Goal: Task Accomplishment & Management: Complete application form

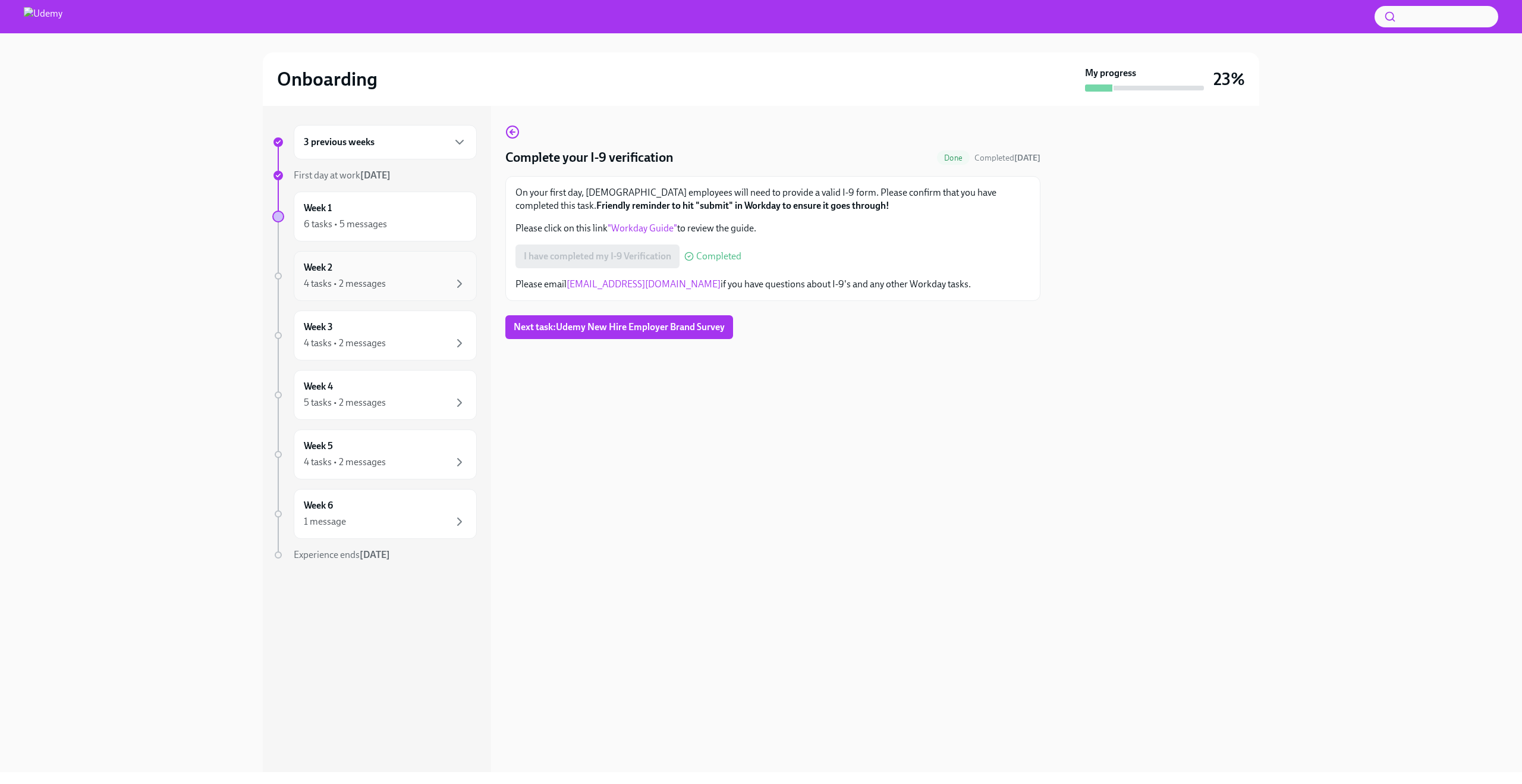
click at [380, 270] on div "Week 2 4 tasks • 2 messages" at bounding box center [385, 276] width 163 height 30
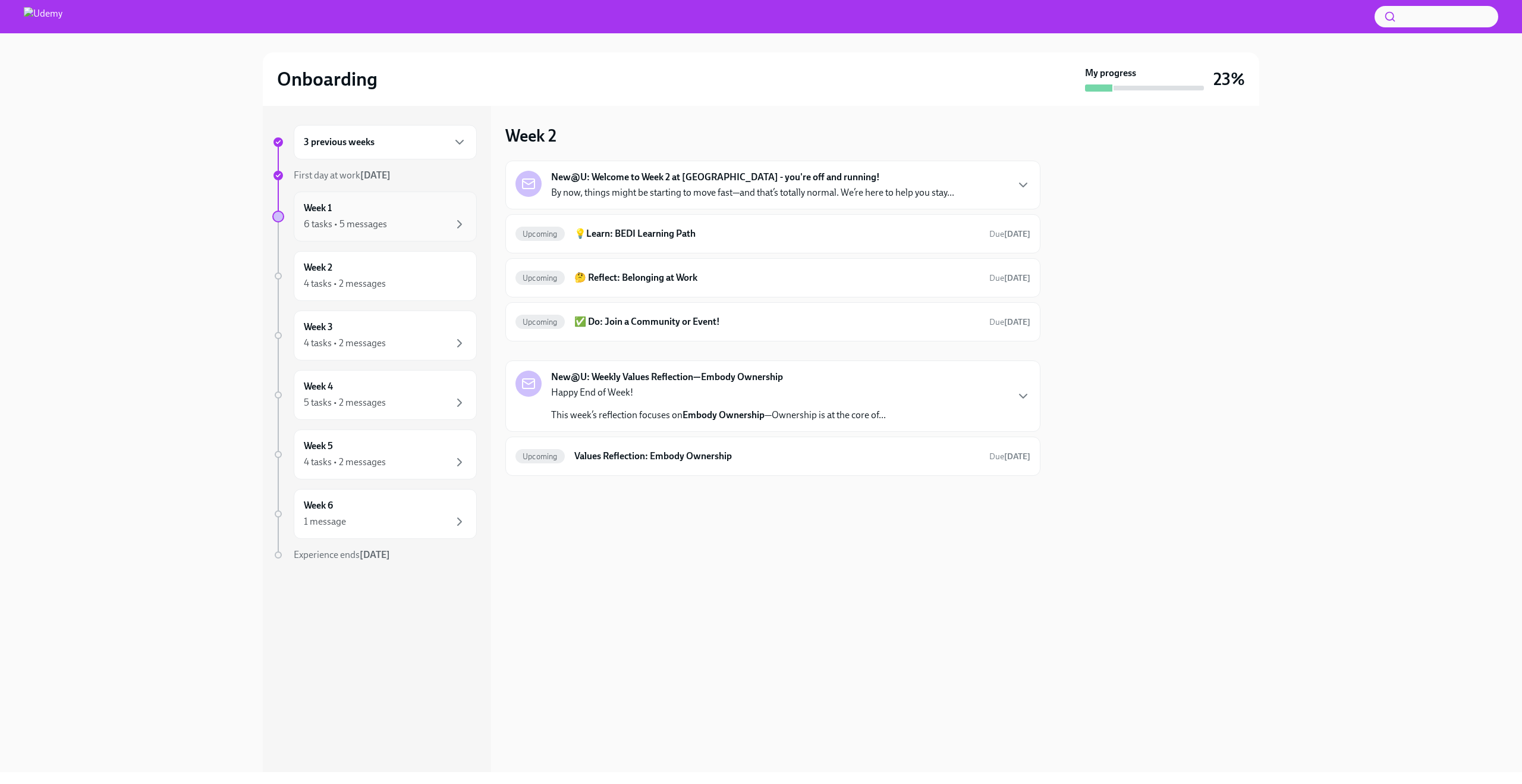
click at [396, 213] on div "Week 1 6 tasks • 5 messages" at bounding box center [385, 216] width 163 height 30
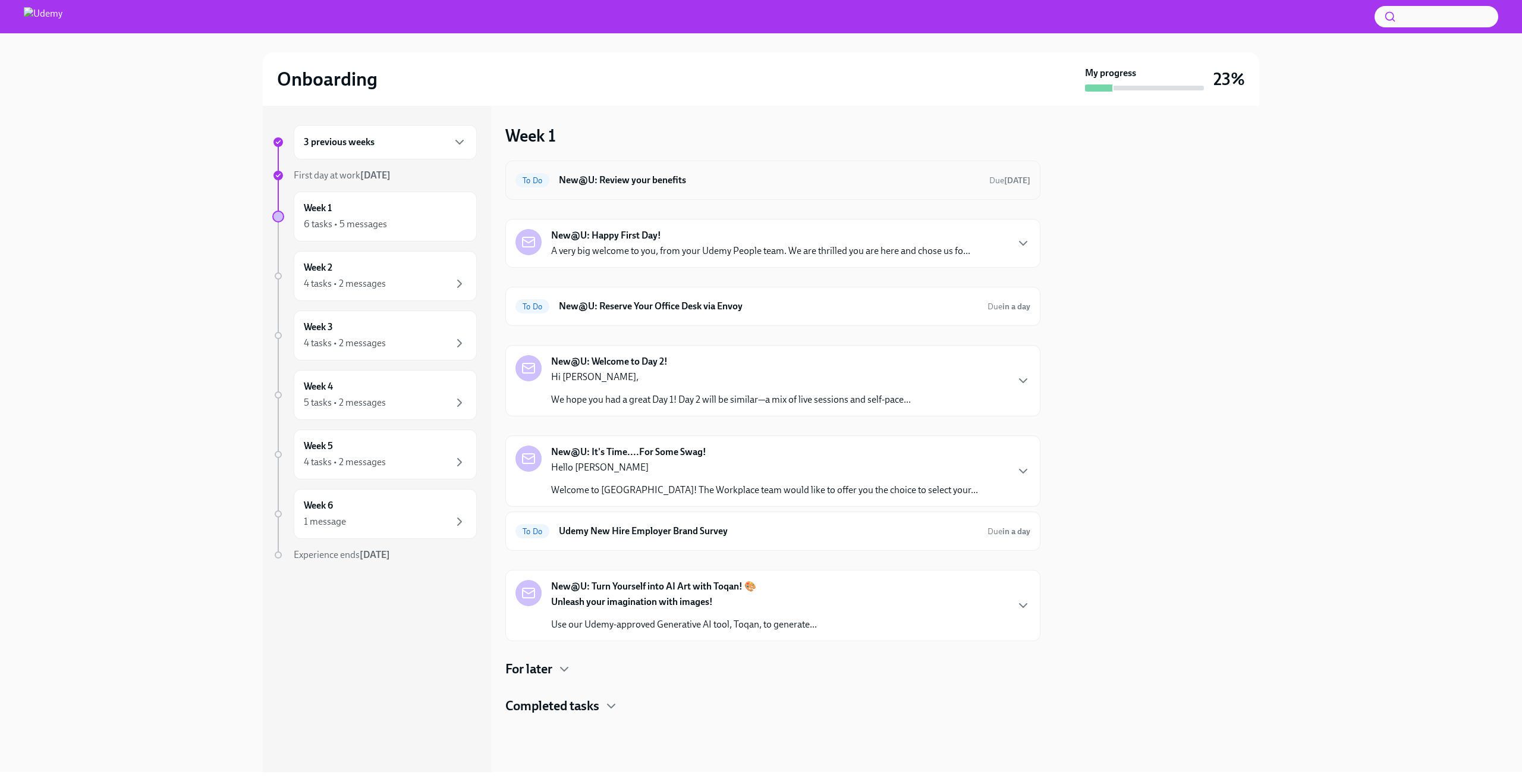
click at [697, 187] on div "To Do New@U: Review your benefits Due [DATE]" at bounding box center [773, 179] width 515 height 19
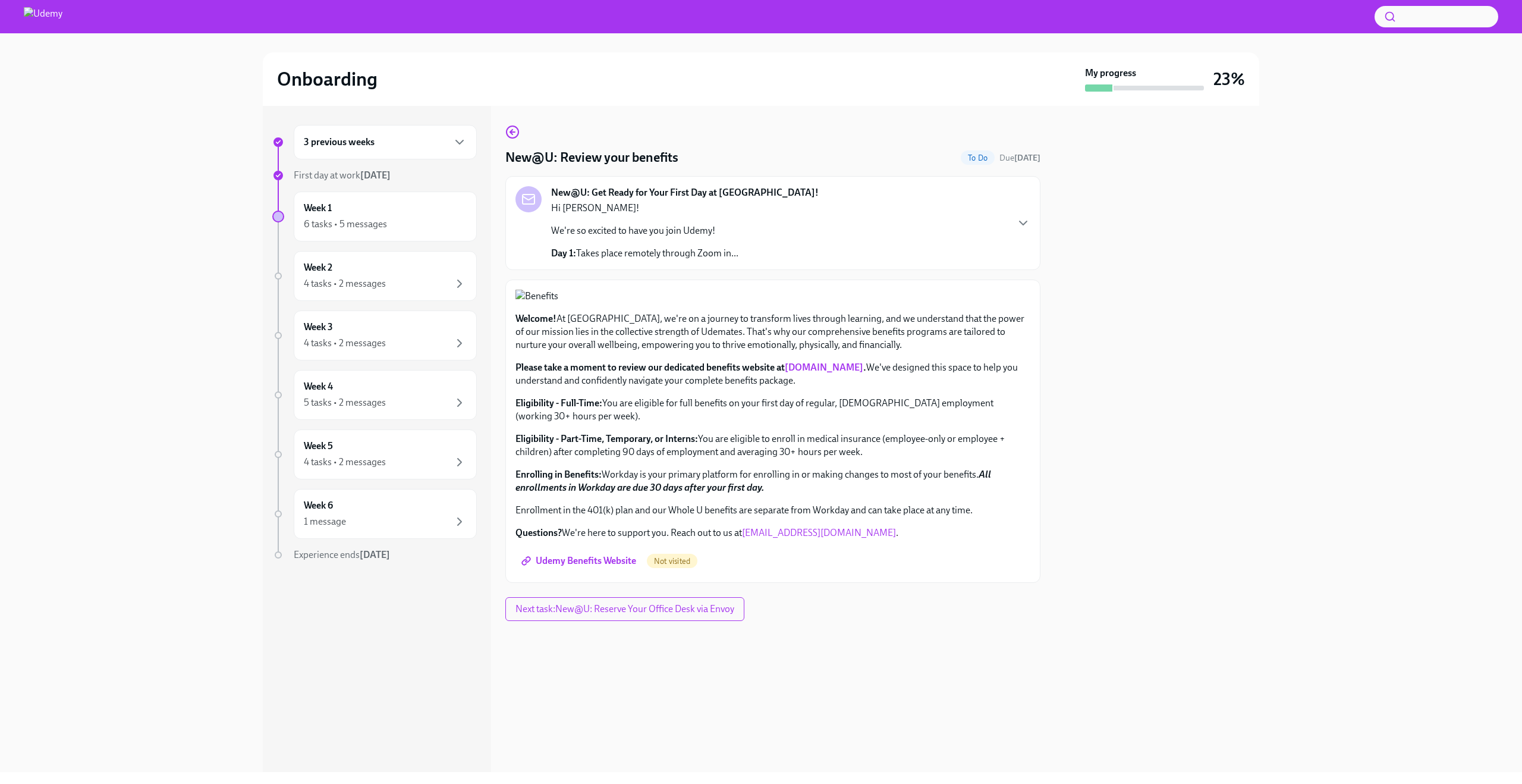
scroll to position [163, 0]
click at [599, 567] on span "Udemy Benefits Website" at bounding box center [580, 560] width 112 height 12
click at [616, 615] on span "Next task : New@U: Reserve Your Office Desk via Envoy" at bounding box center [627, 609] width 226 height 12
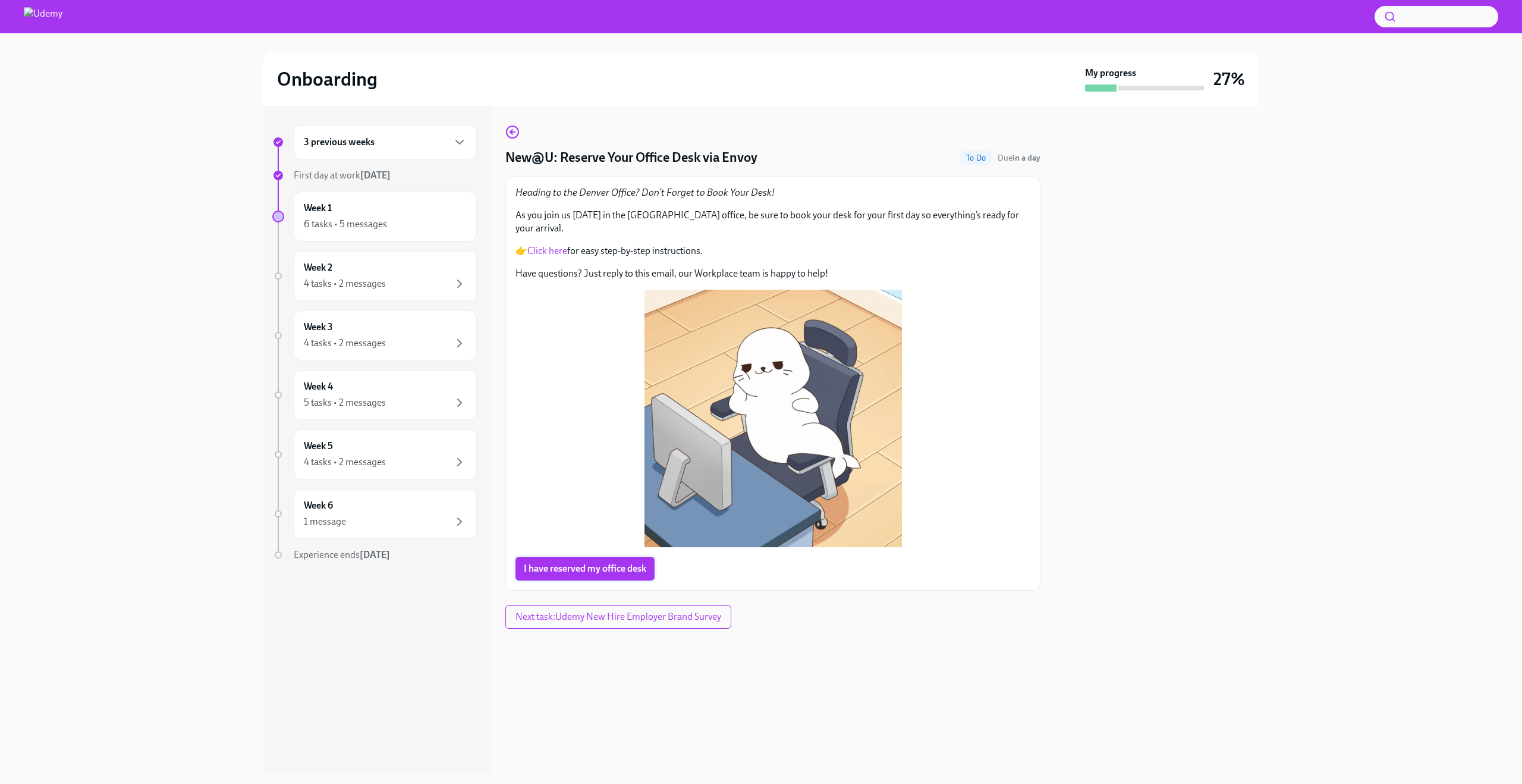
click at [595, 562] on span "I have reserved my office desk" at bounding box center [585, 568] width 122 height 12
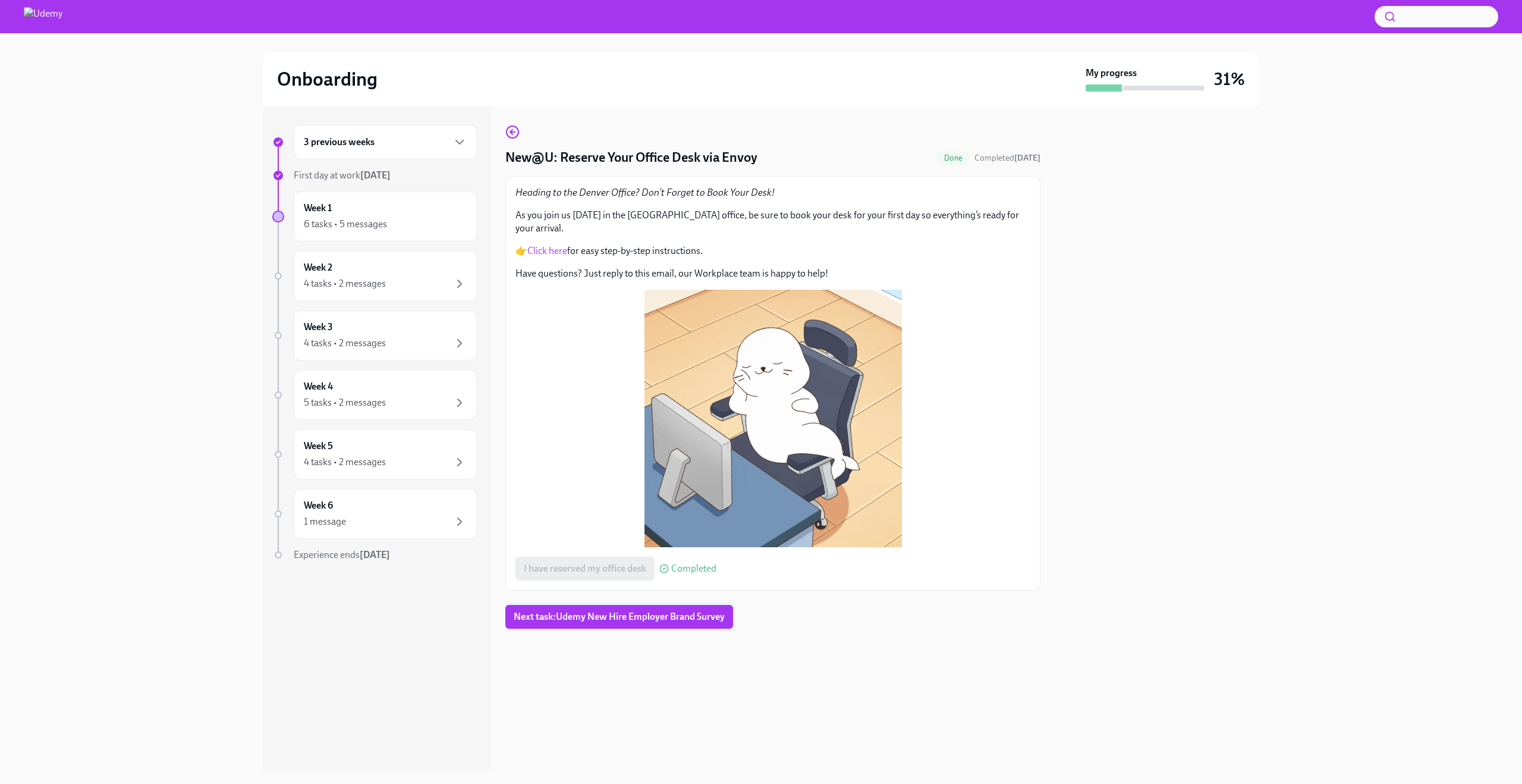
click at [622, 611] on span "Next task : Udemy New Hire Employer Brand Survey" at bounding box center [619, 617] width 211 height 12
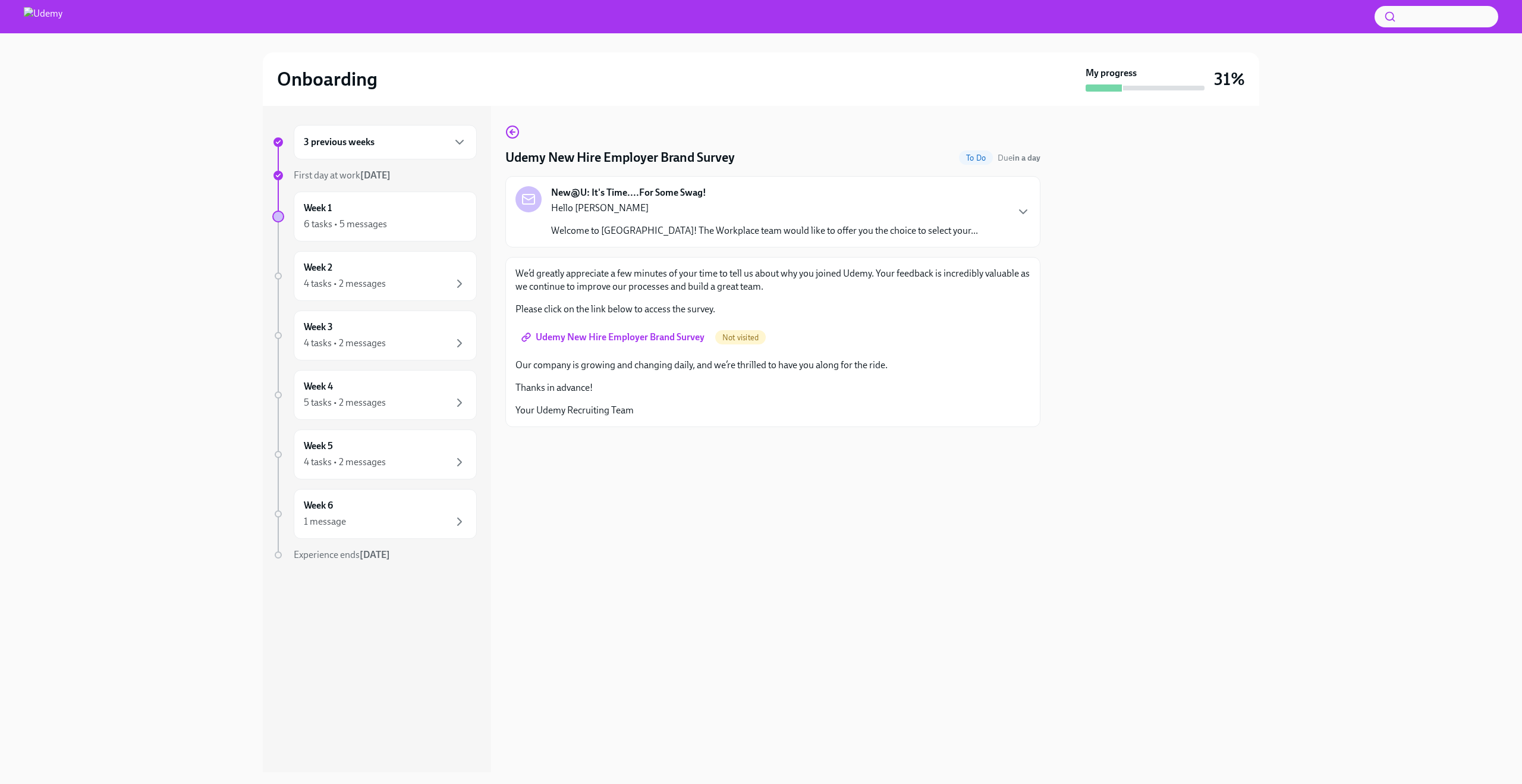
click at [653, 335] on span "Udemy New Hire Employer Brand Survey" at bounding box center [614, 337] width 181 height 12
click at [378, 224] on div "6 tasks • 5 messages" at bounding box center [345, 224] width 83 height 13
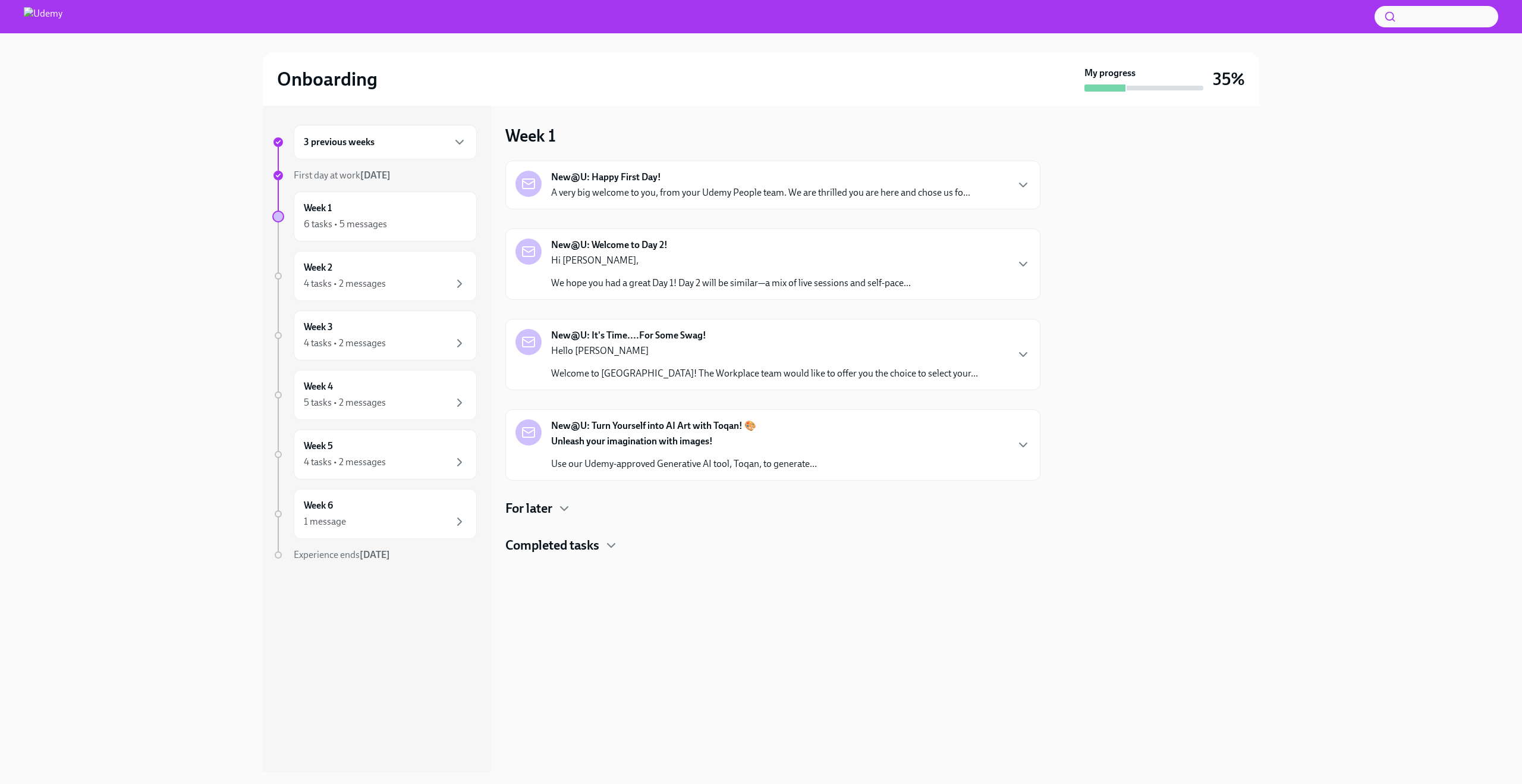
click at [691, 264] on p "Hi [PERSON_NAME]," at bounding box center [731, 260] width 360 height 13
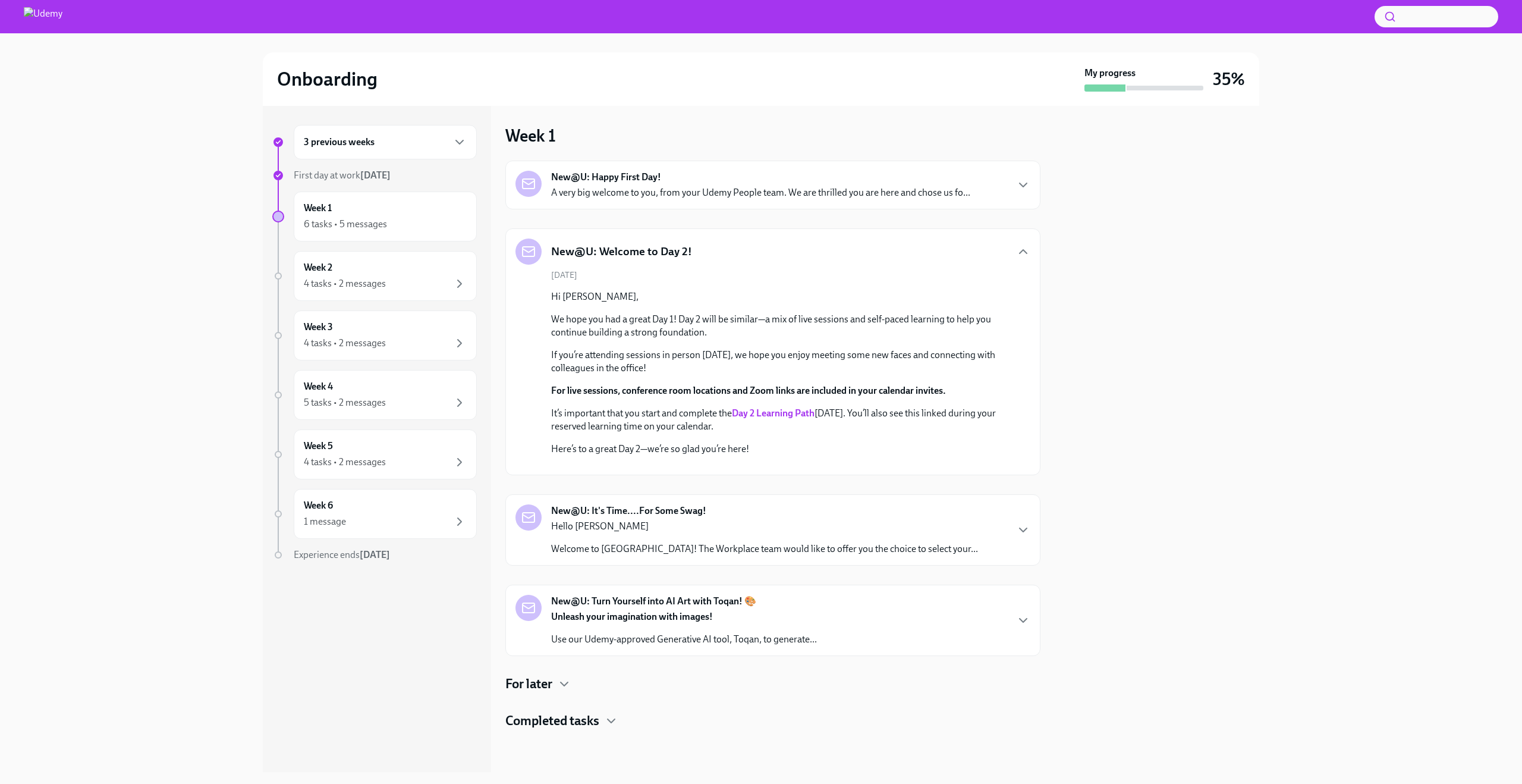
scroll to position [190, 0]
click at [692, 528] on p "Hello [PERSON_NAME]" at bounding box center [765, 526] width 427 height 13
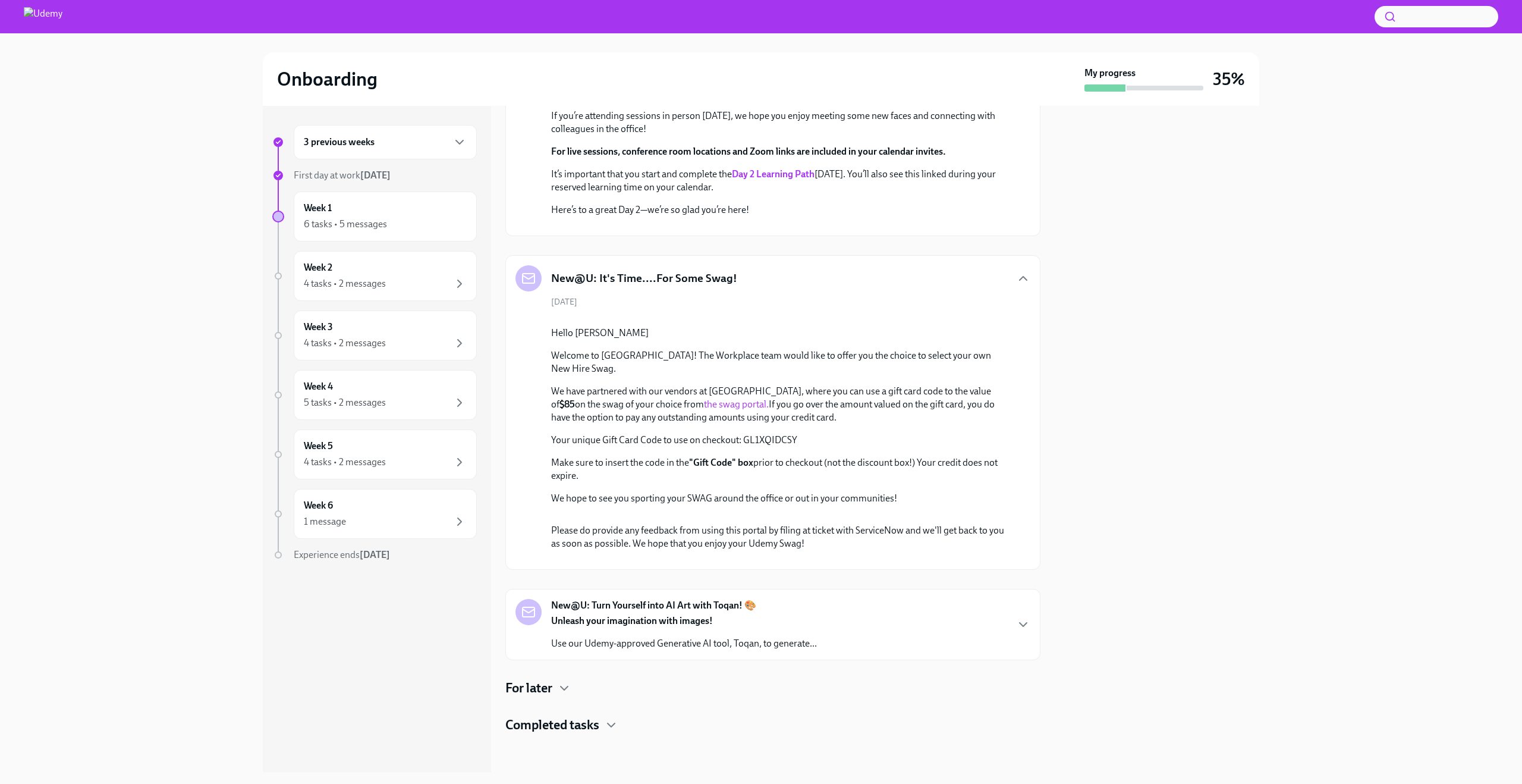
scroll to position [639, 0]
click at [704, 398] on link "the swag portal." at bounding box center [737, 404] width 65 height 11
click at [574, 644] on p "Use our Udemy-approved Generative AI tool, Toqan, to generate..." at bounding box center [684, 643] width 266 height 13
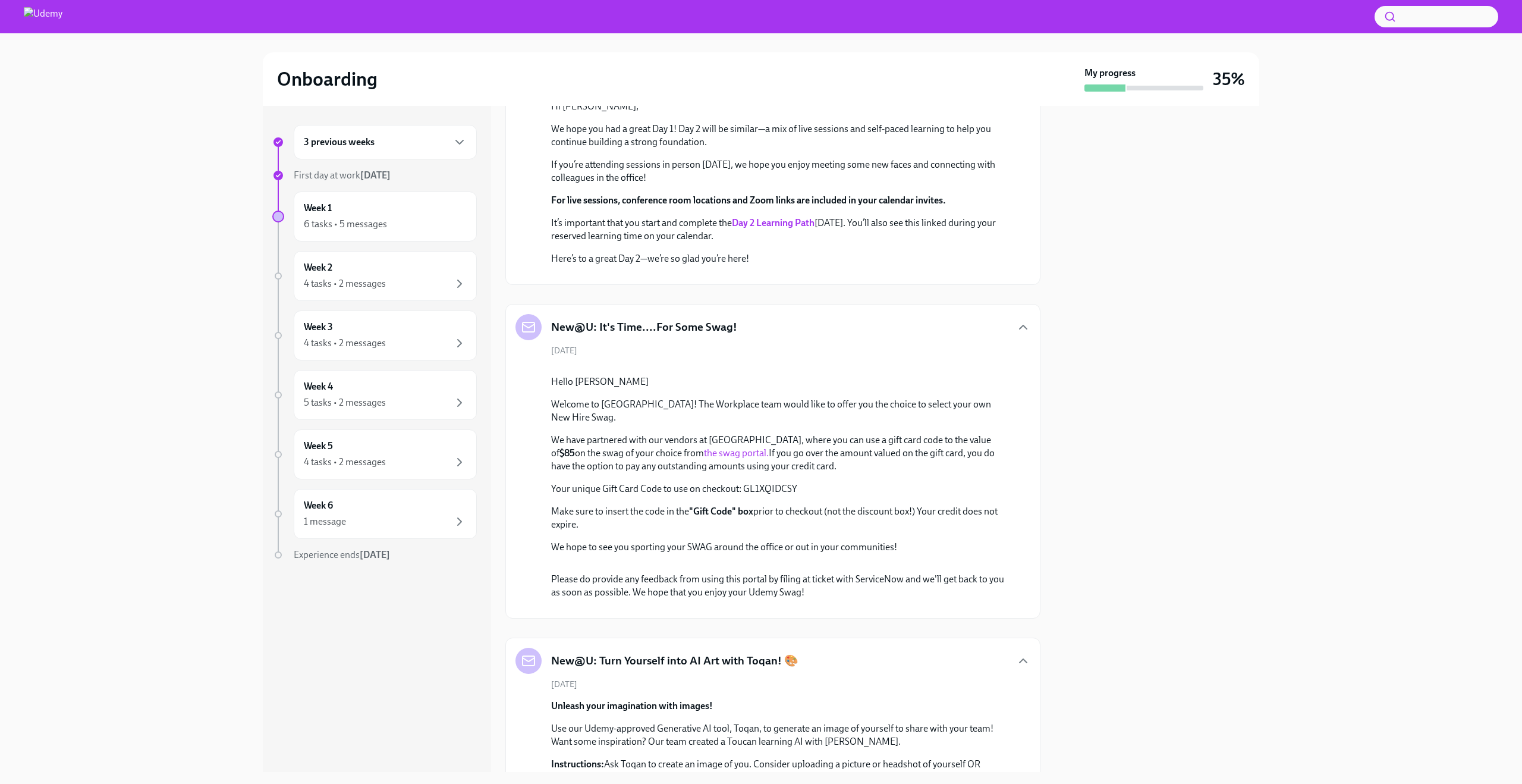
scroll to position [0, 0]
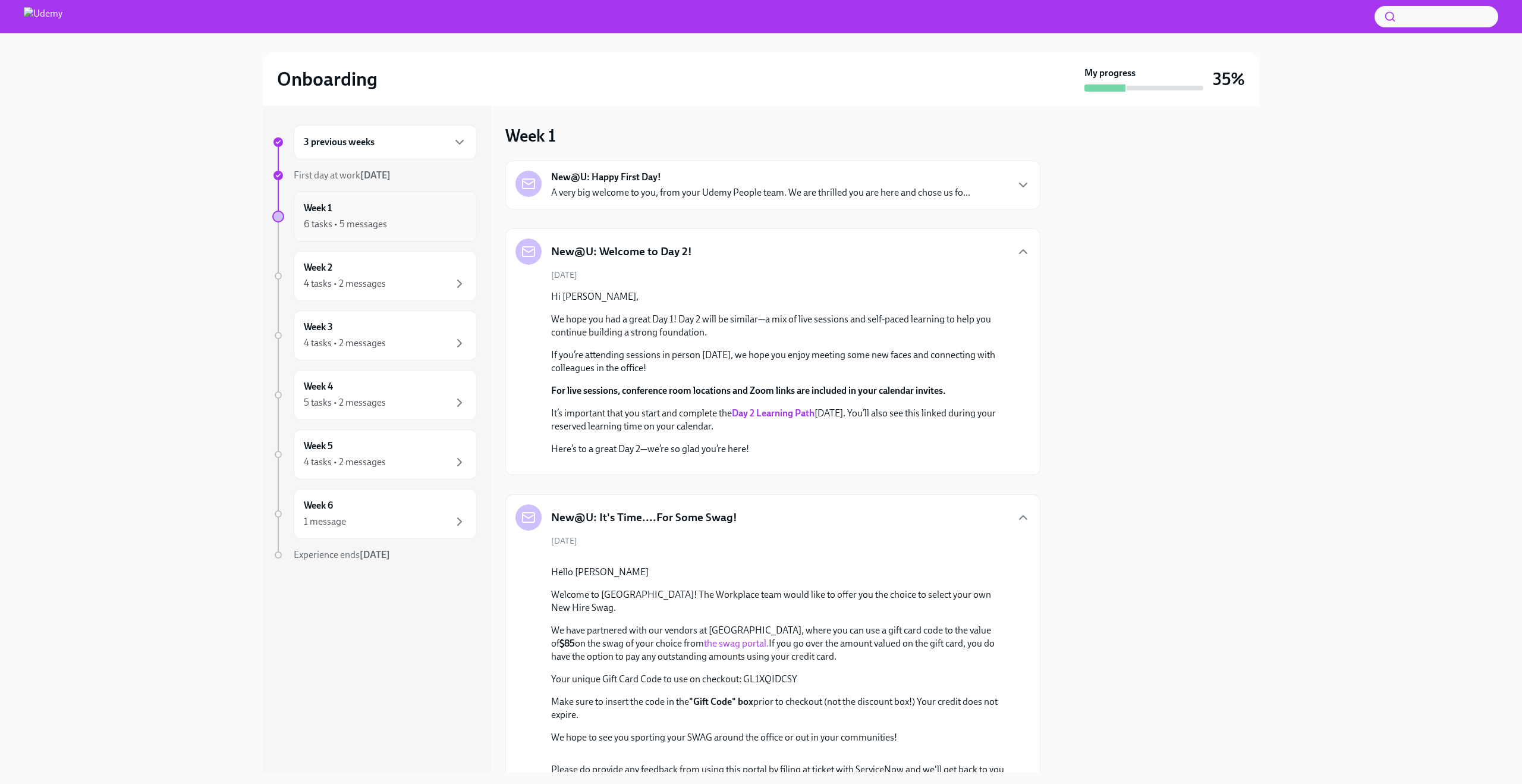
click at [397, 210] on div "Week 1 6 tasks • 5 messages" at bounding box center [385, 216] width 163 height 30
click at [307, 221] on div "6 tasks • 5 messages" at bounding box center [345, 224] width 83 height 13
click at [651, 177] on strong "New@U: Happy First Day!" at bounding box center [606, 177] width 110 height 13
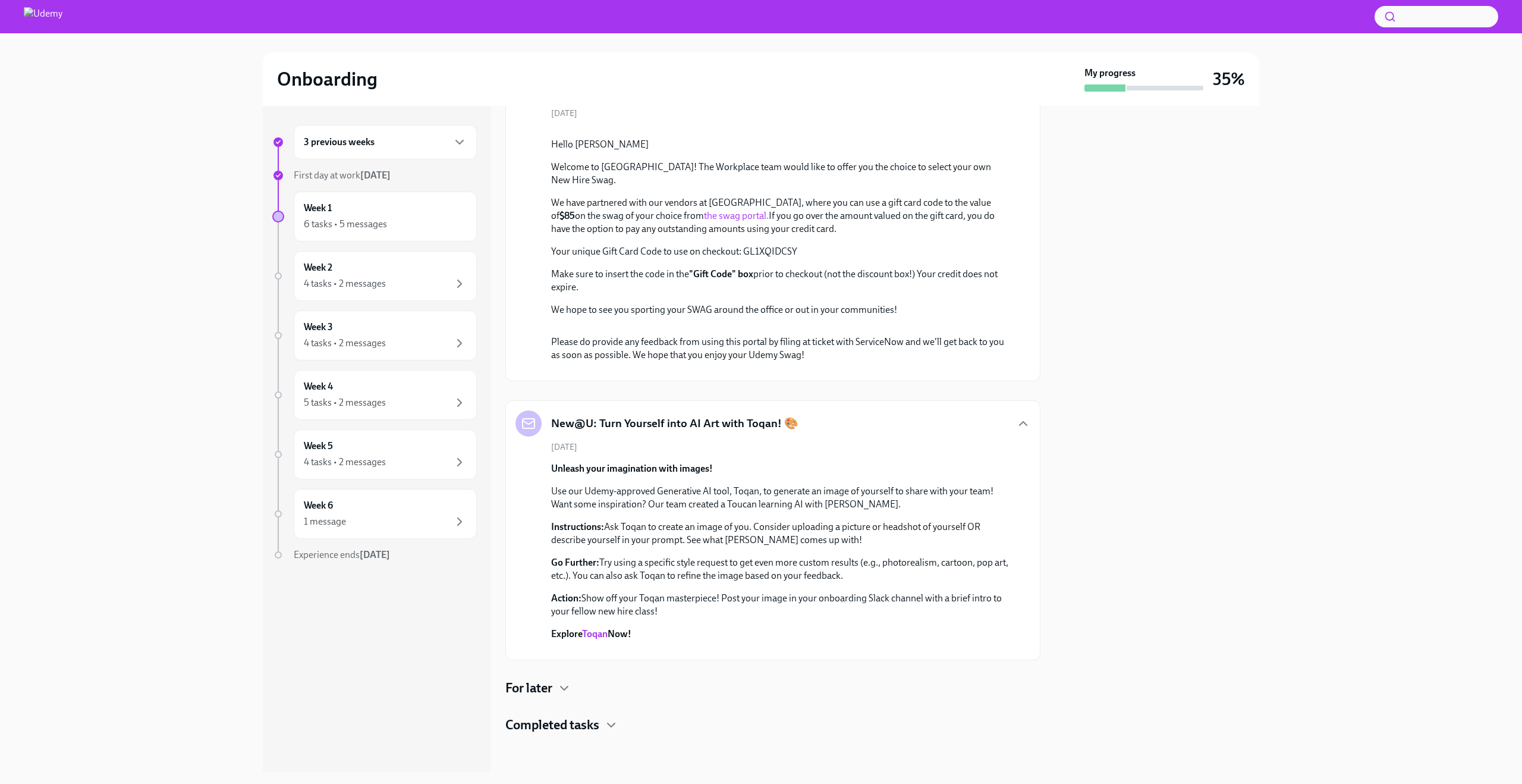
scroll to position [1830, 0]
click at [548, 685] on h4 "For later" at bounding box center [529, 688] width 47 height 18
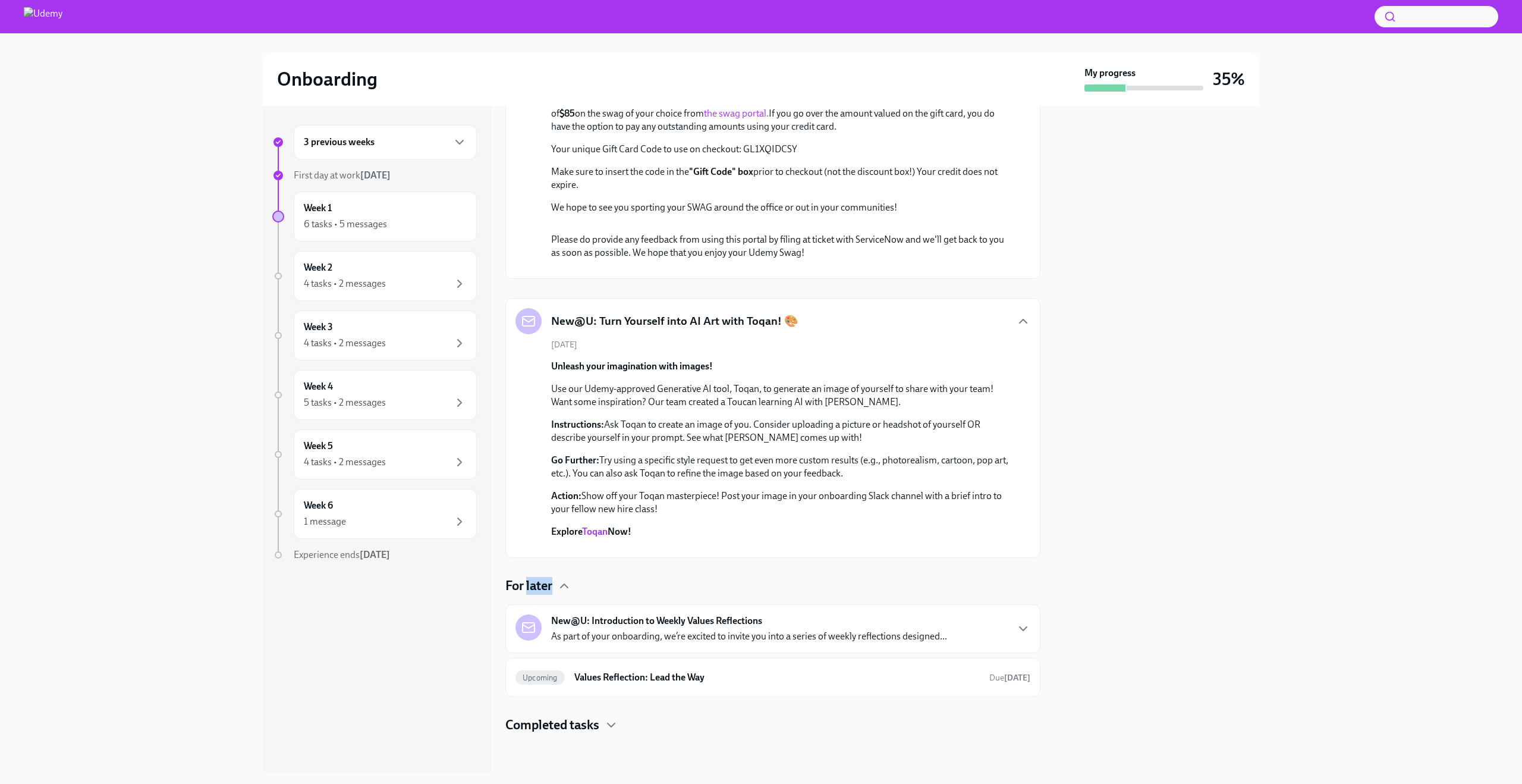
click at [548, 595] on h4 "For later" at bounding box center [529, 586] width 47 height 18
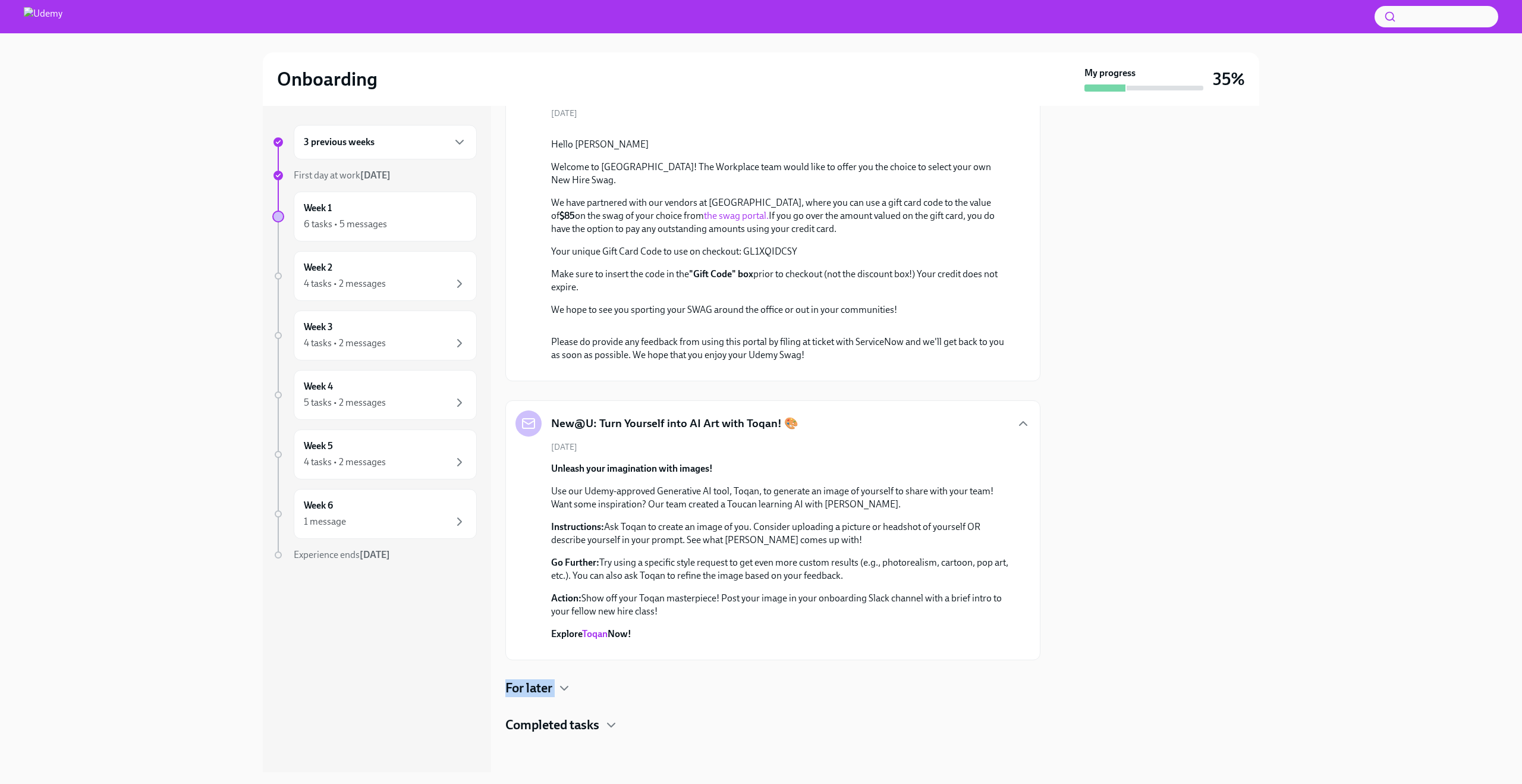
click at [548, 685] on h4 "For later" at bounding box center [529, 688] width 47 height 18
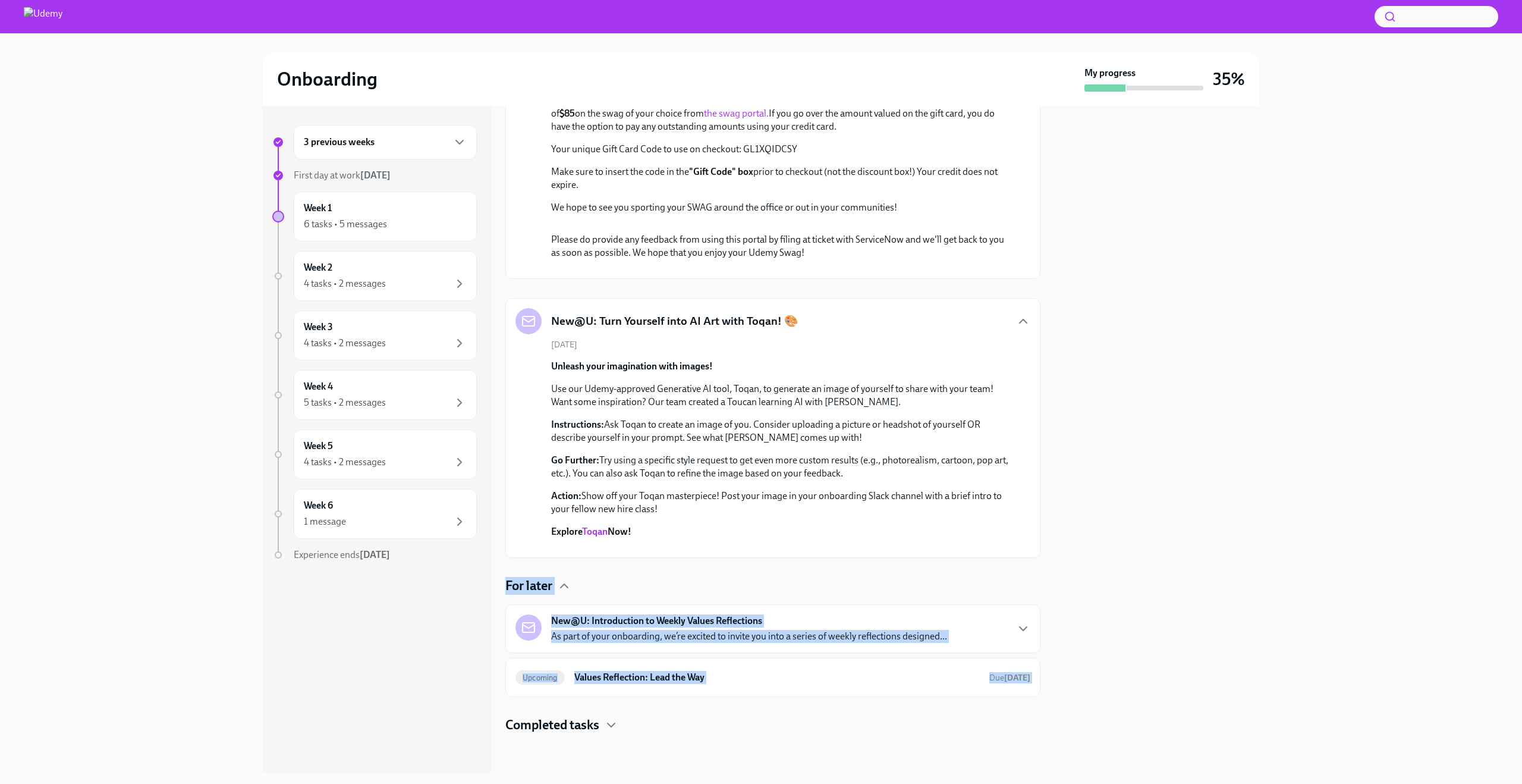
scroll to position [1933, 0]
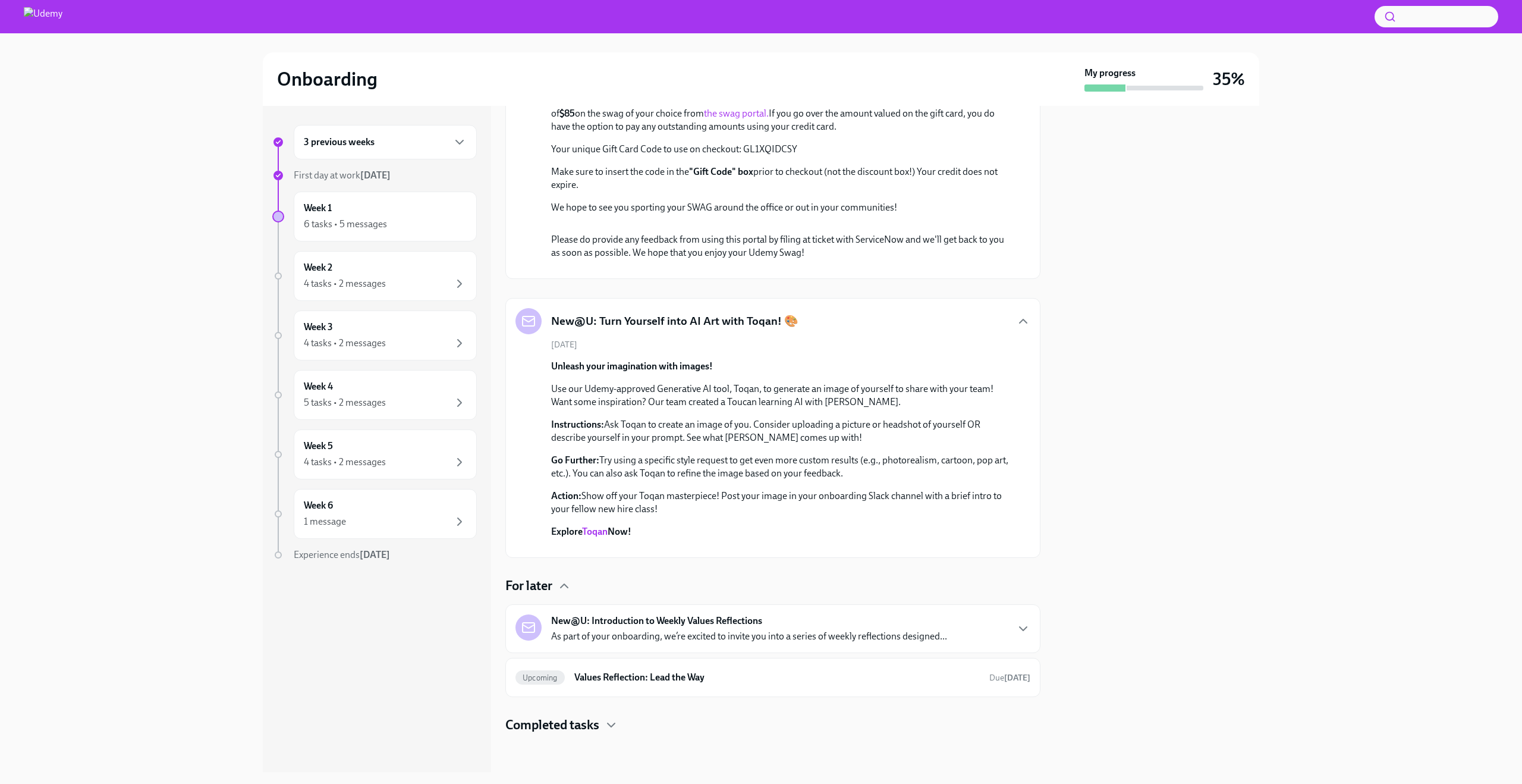
click at [595, 619] on strong "New@U: Introduction to Weekly Values Reflections" at bounding box center [657, 621] width 211 height 13
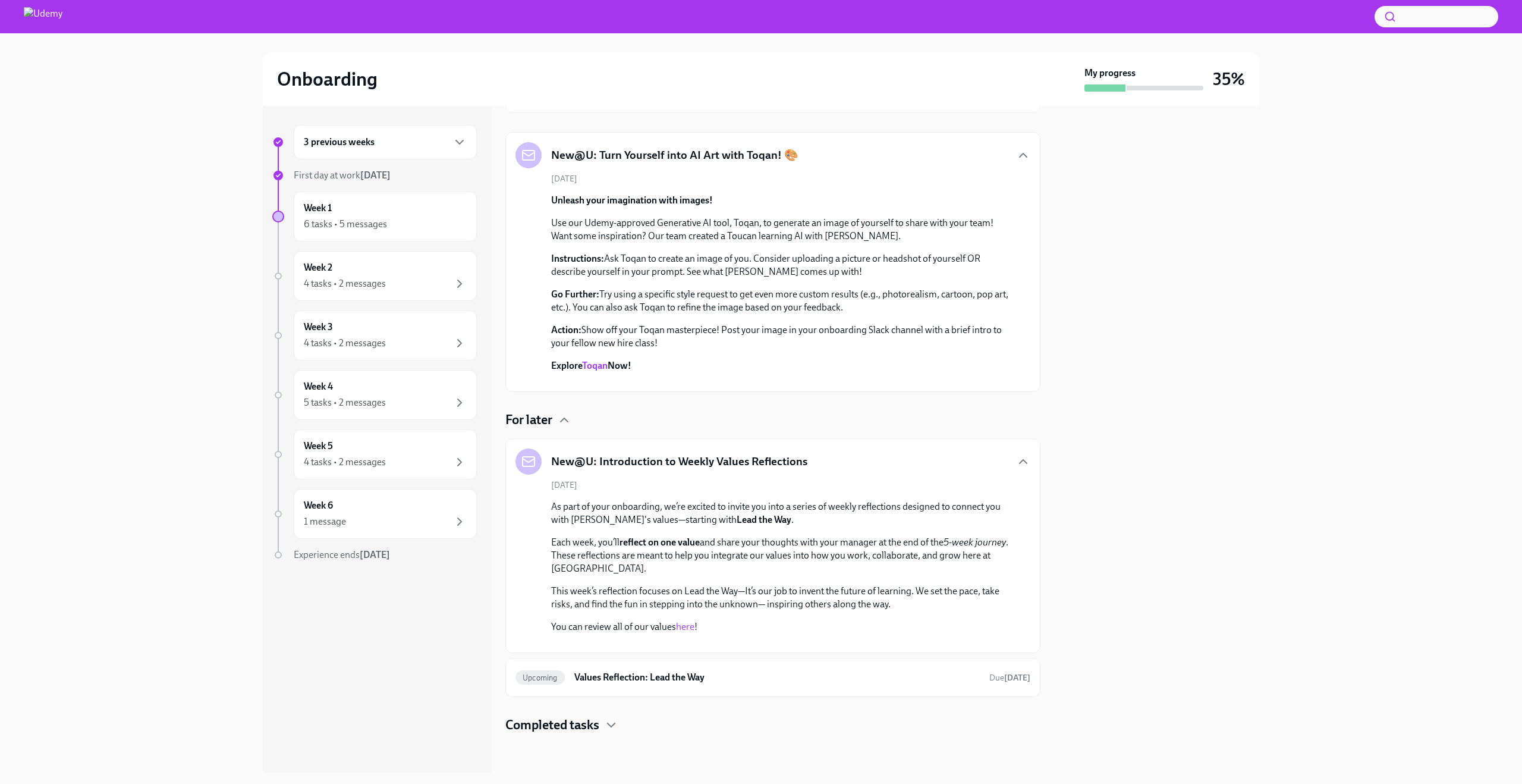
scroll to position [2216, 0]
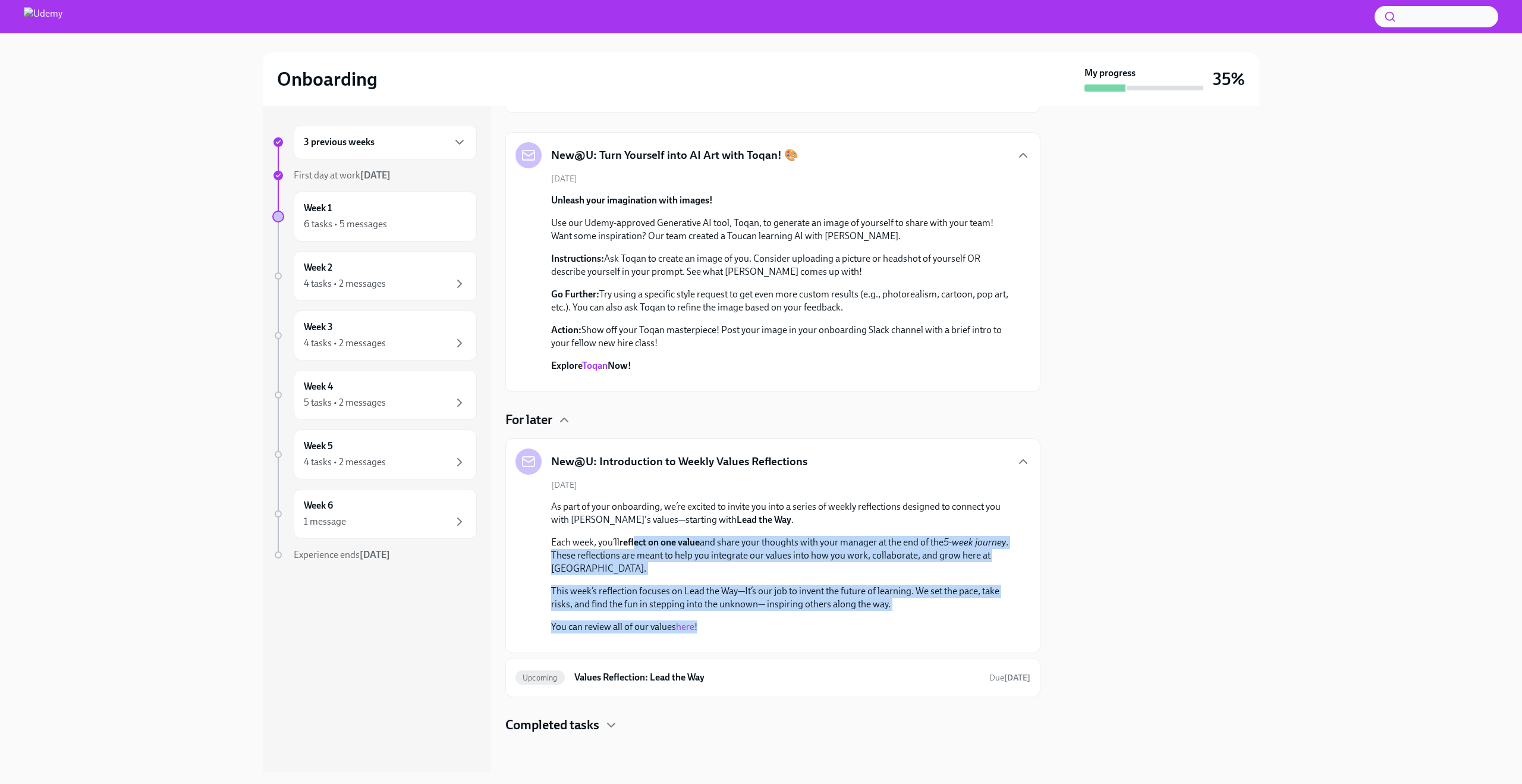
drag, startPoint x: 634, startPoint y: 424, endPoint x: 719, endPoint y: 507, distance: 118.8
click at [719, 507] on div "As part of your onboarding, we’re excited to invite you into a series of weekly…" at bounding box center [781, 567] width 460 height 133
click at [719, 620] on p "You can review all of our values here !" at bounding box center [781, 627] width 460 height 13
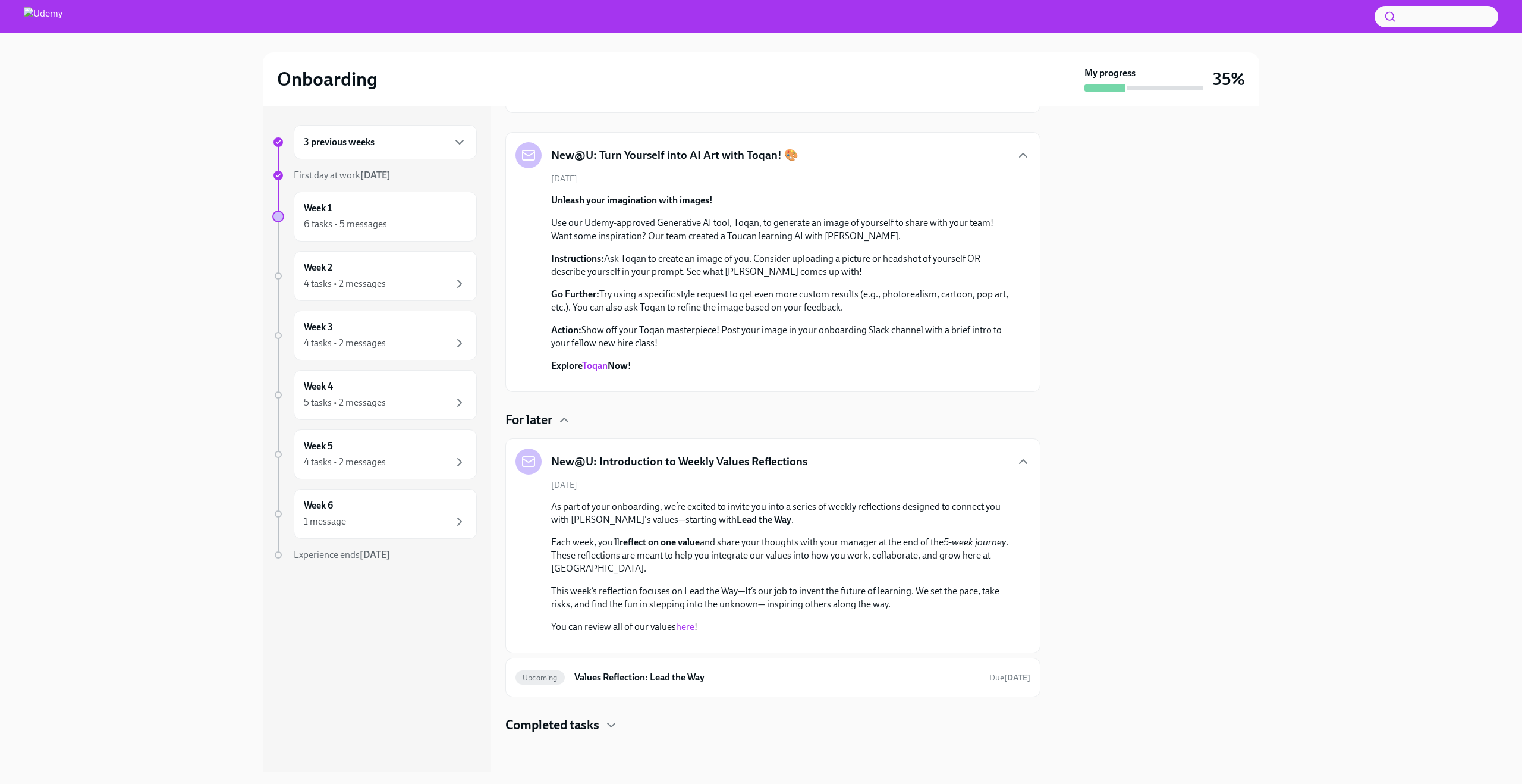
click at [719, 620] on p "You can review all of our values here !" at bounding box center [781, 627] width 460 height 13
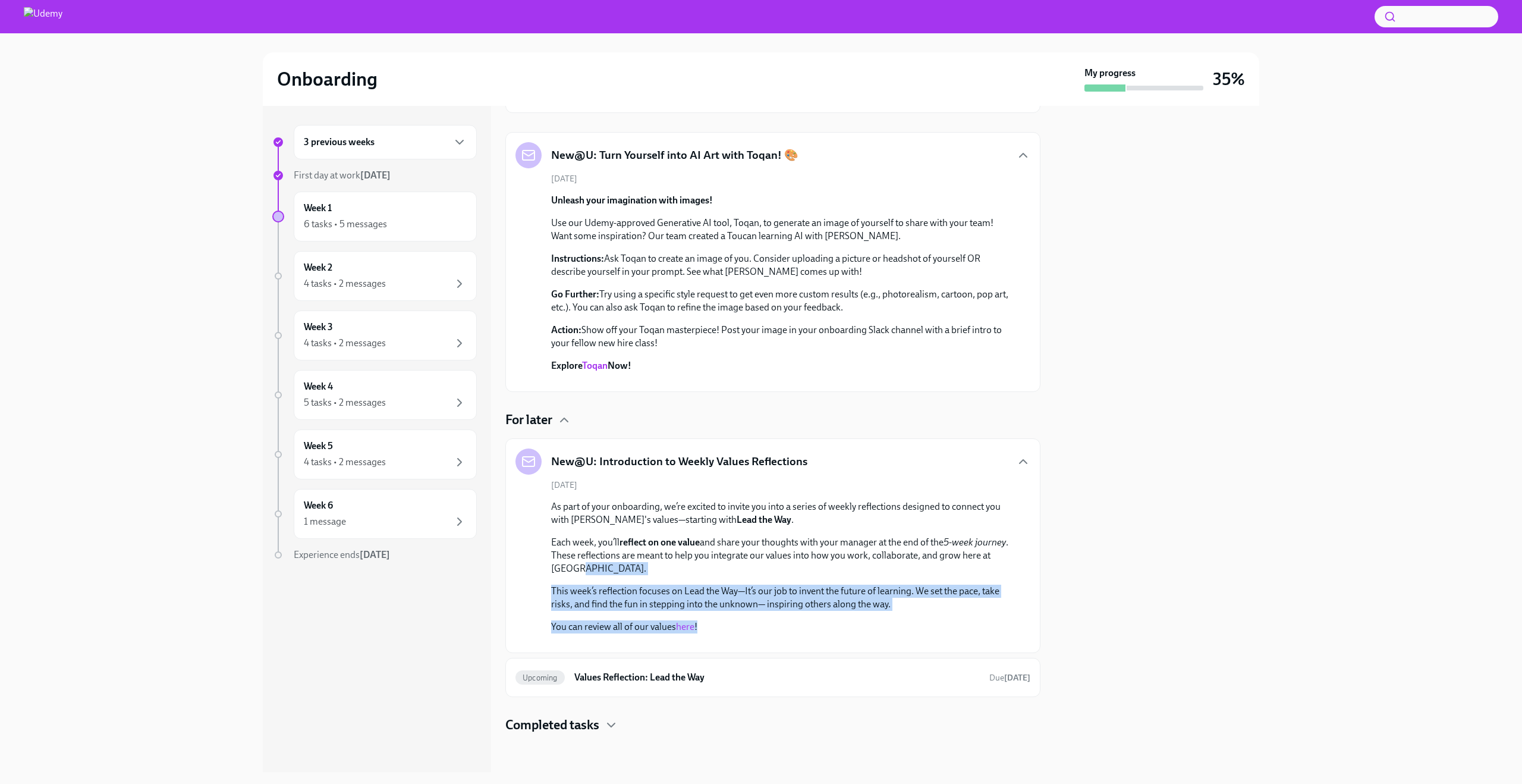
drag, startPoint x: 719, startPoint y: 509, endPoint x: 711, endPoint y: 454, distance: 55.6
click at [711, 500] on div "As part of your onboarding, we’re excited to invite you into a series of weekly…" at bounding box center [781, 567] width 460 height 133
click at [711, 536] on p "Each week, you’ll reflect on one value and share your thoughts with your manage…" at bounding box center [781, 555] width 460 height 40
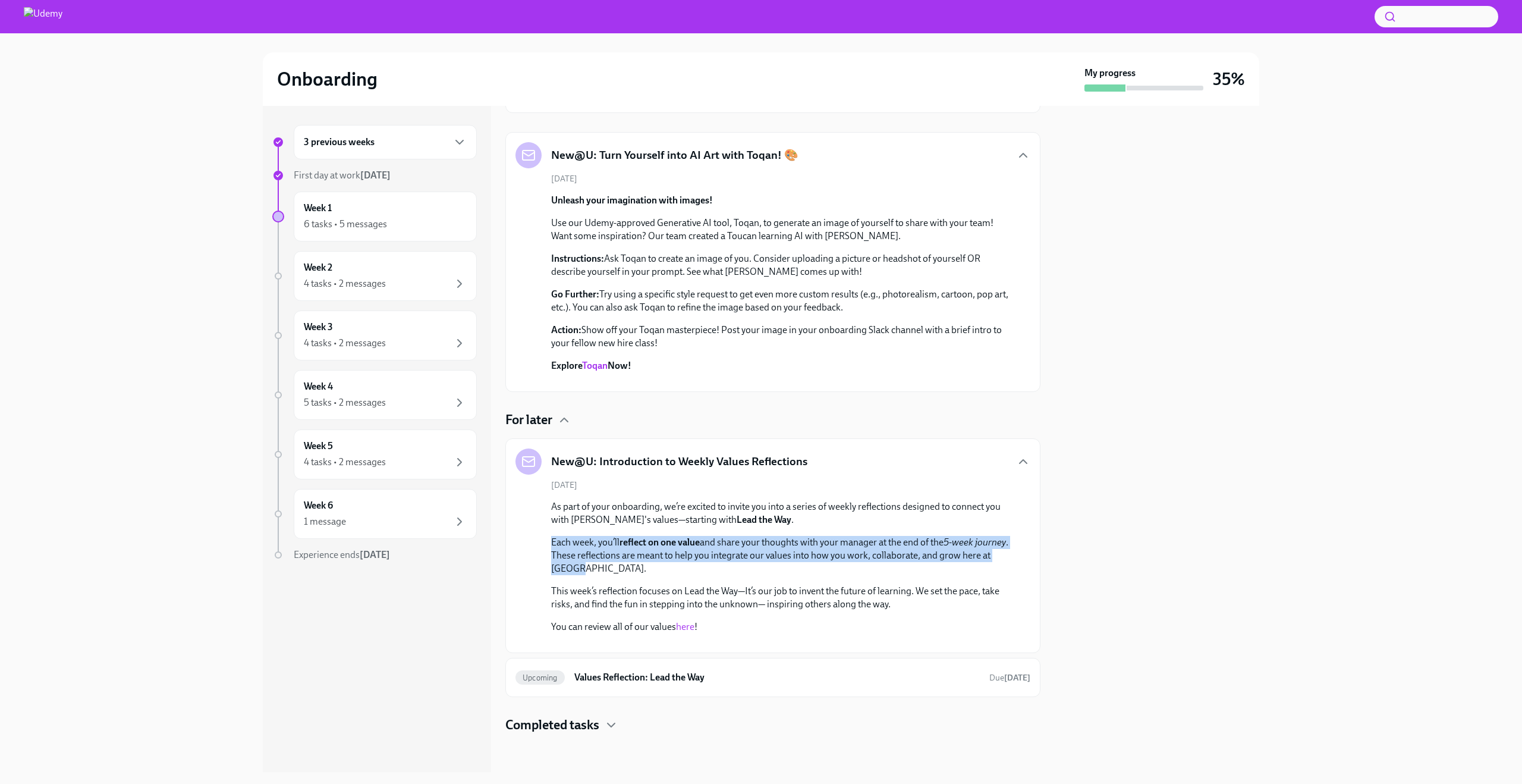
drag, startPoint x: 711, startPoint y: 454, endPoint x: 734, endPoint y: 411, distance: 48.8
click at [734, 500] on div "As part of your onboarding, we’re excited to invite you into a series of weekly…" at bounding box center [781, 567] width 460 height 133
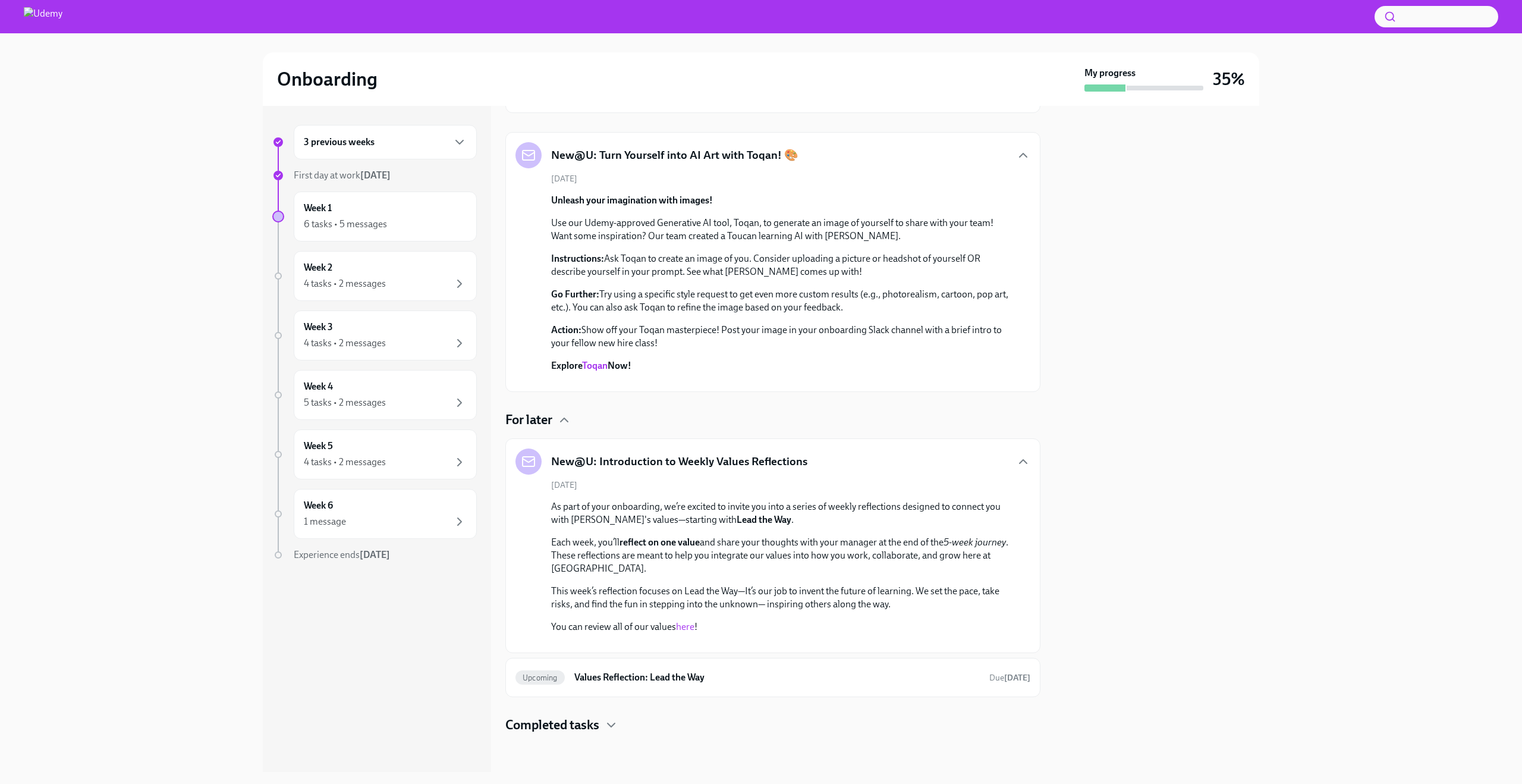
click at [759, 536] on p "Each week, you’ll reflect on one value and share your thoughts with your manage…" at bounding box center [781, 555] width 460 height 40
click at [688, 621] on link "here" at bounding box center [685, 626] width 18 height 11
click at [678, 676] on h6 "Values Reflection: Lead the Way" at bounding box center [778, 677] width 406 height 13
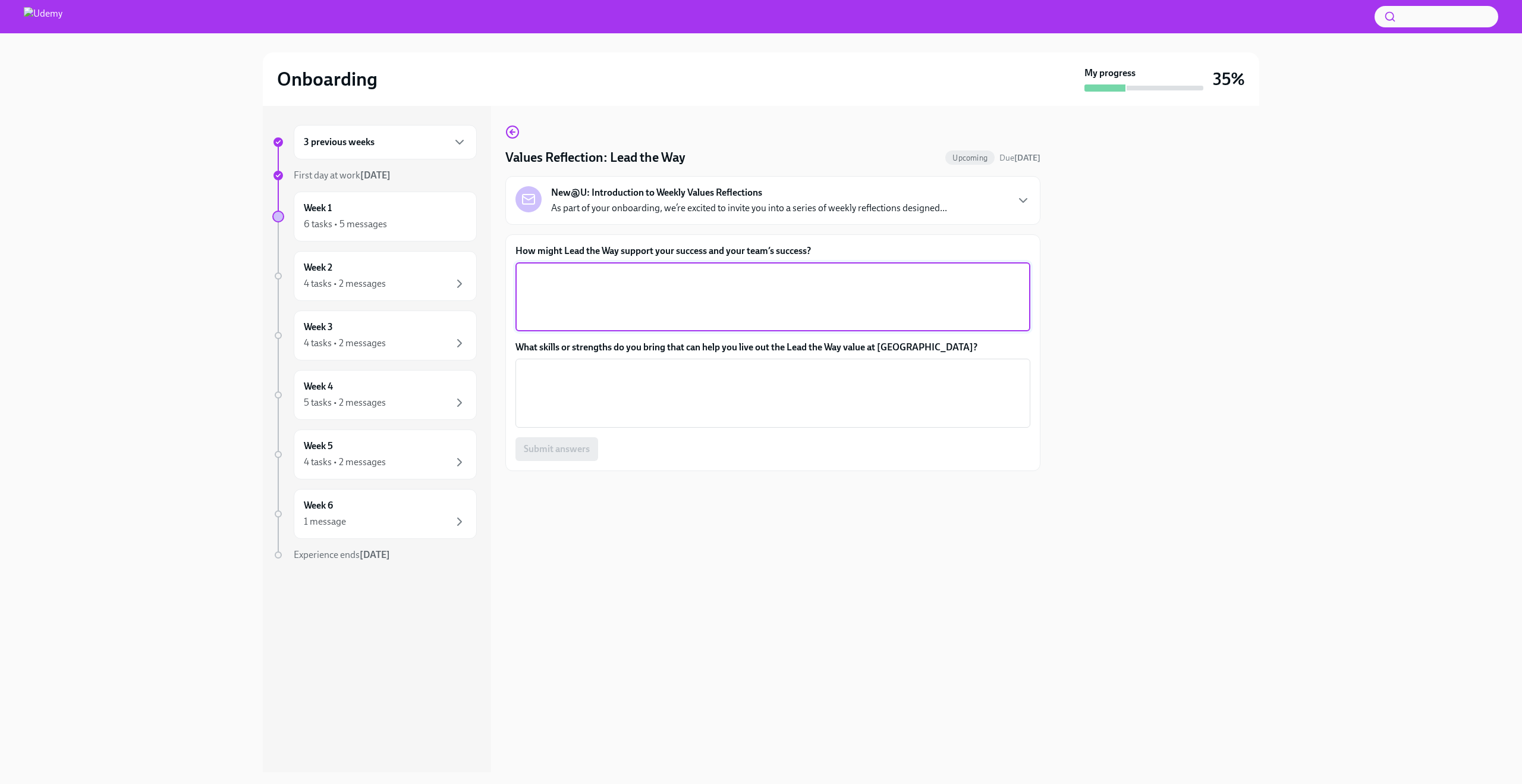
click at [654, 287] on textarea "How might Lead the Way support your success and your team’s success?" at bounding box center [773, 297] width 501 height 57
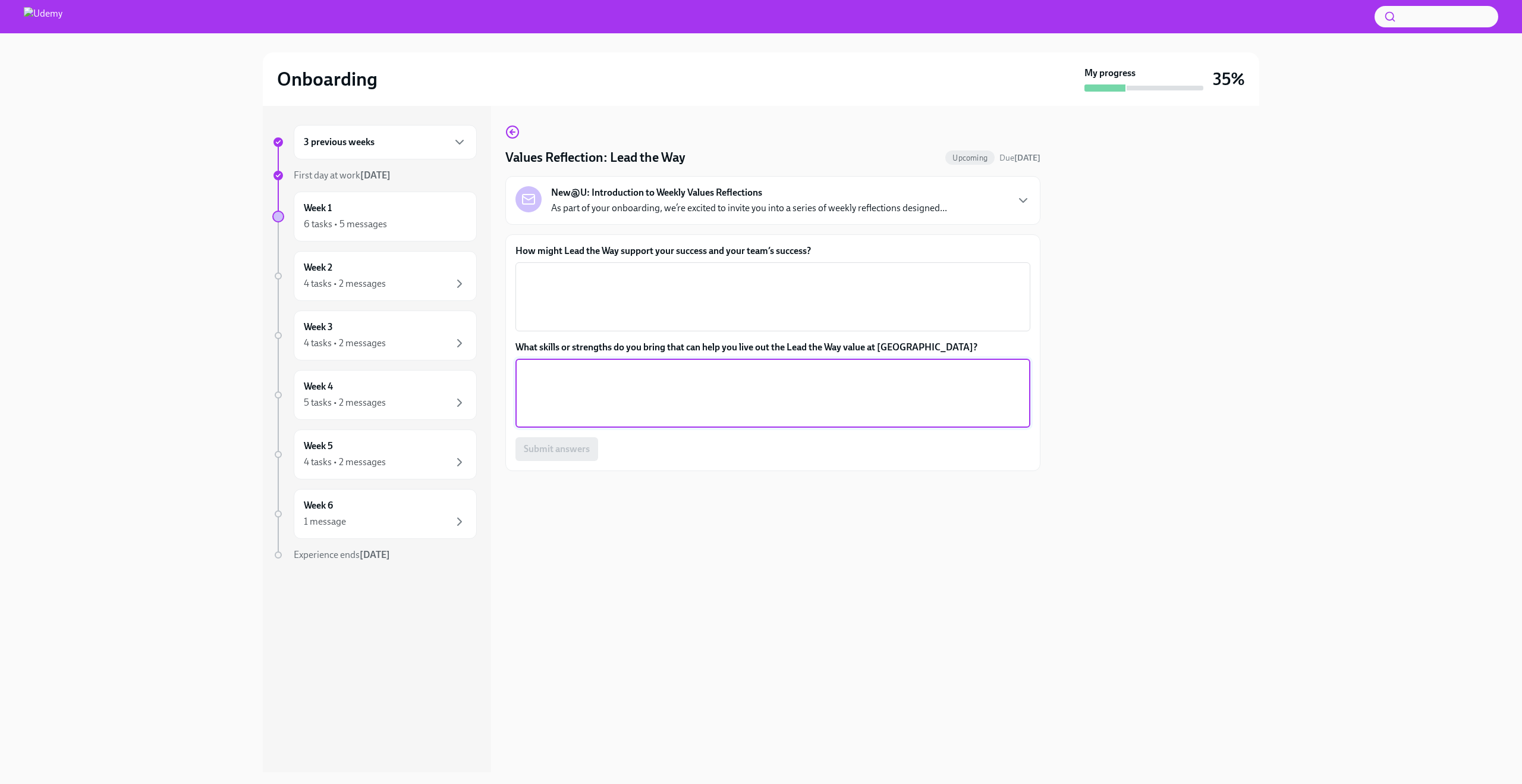
click at [684, 393] on textarea "What skills or strengths do you bring that can help you live out the Lead the W…" at bounding box center [773, 393] width 501 height 57
click at [741, 313] on textarea "How might Lead the Way support your success and your team’s success?" at bounding box center [773, 297] width 501 height 57
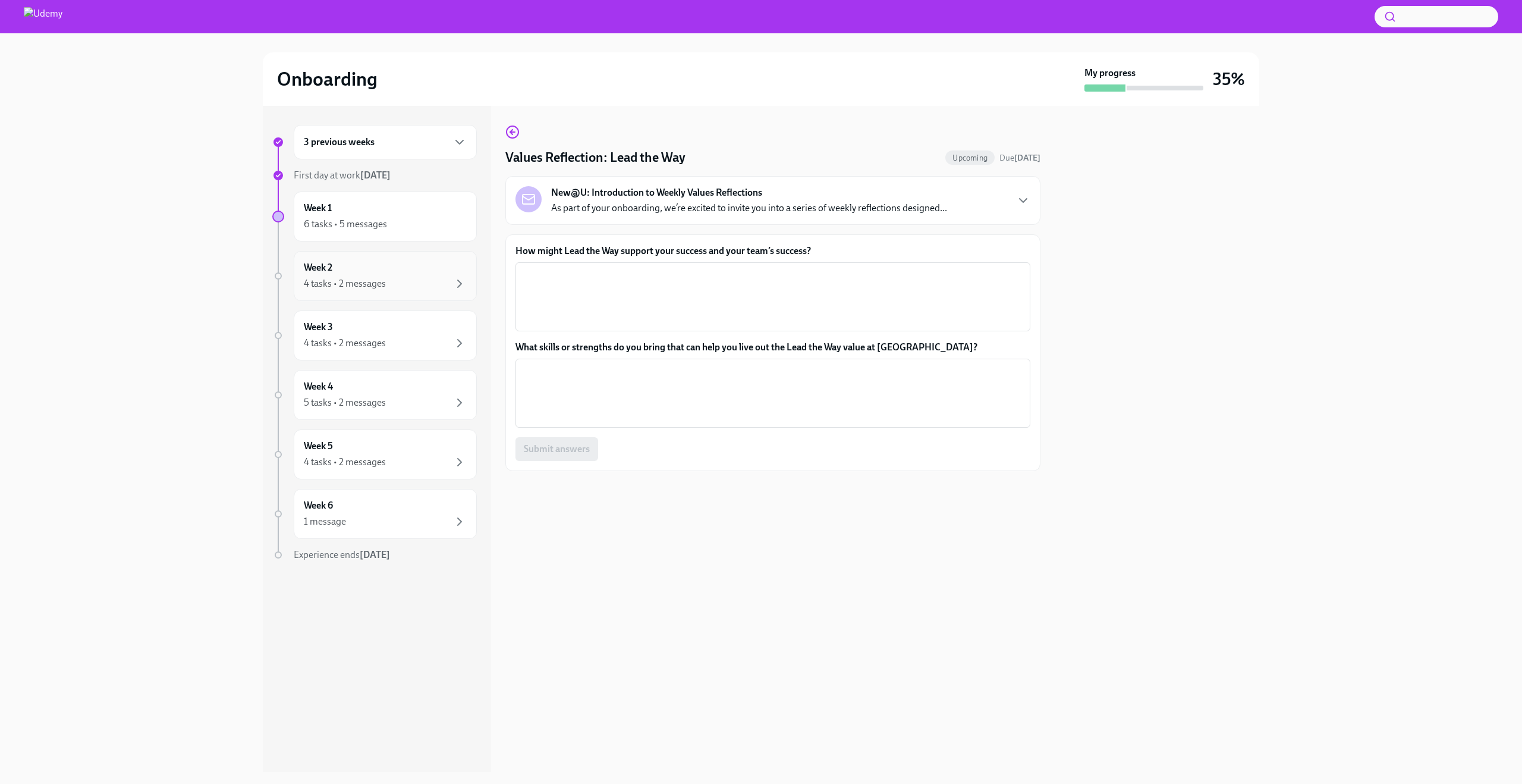
click at [376, 284] on div "4 tasks • 2 messages" at bounding box center [345, 284] width 82 height 13
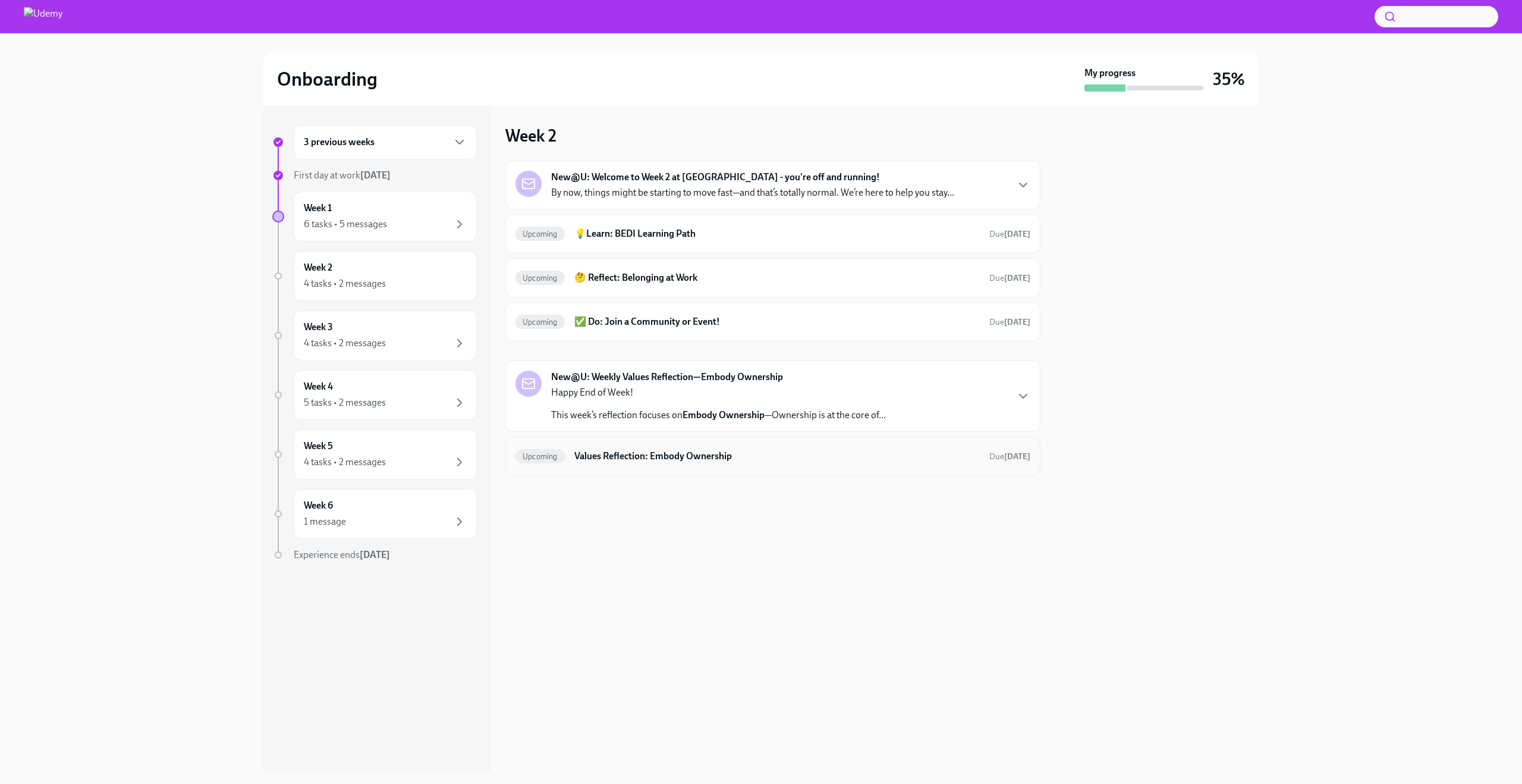
click at [645, 454] on h6 "Values Reflection: Embody Ownership" at bounding box center [778, 456] width 406 height 13
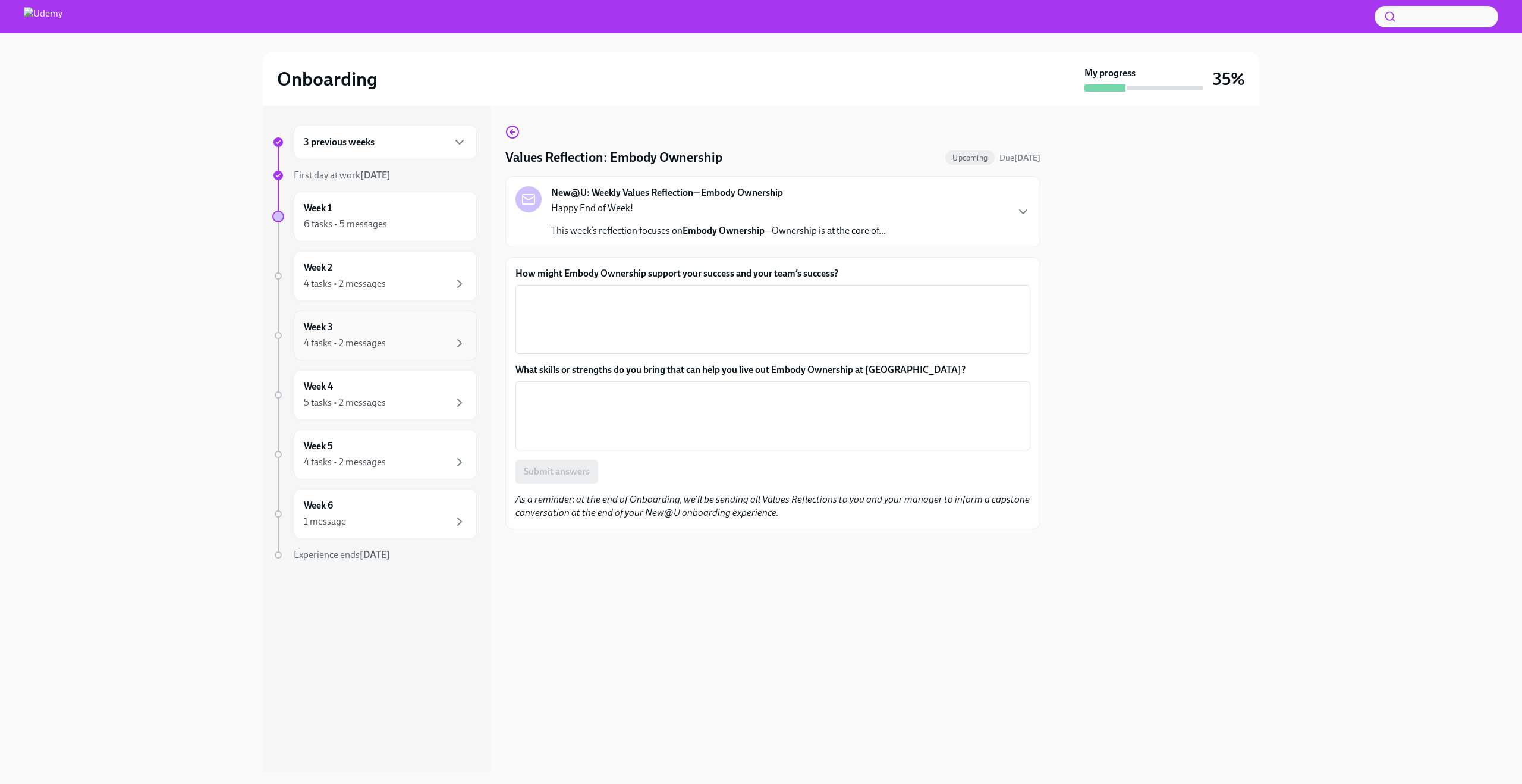
click at [382, 336] on div "4 tasks • 2 messages" at bounding box center [385, 343] width 163 height 14
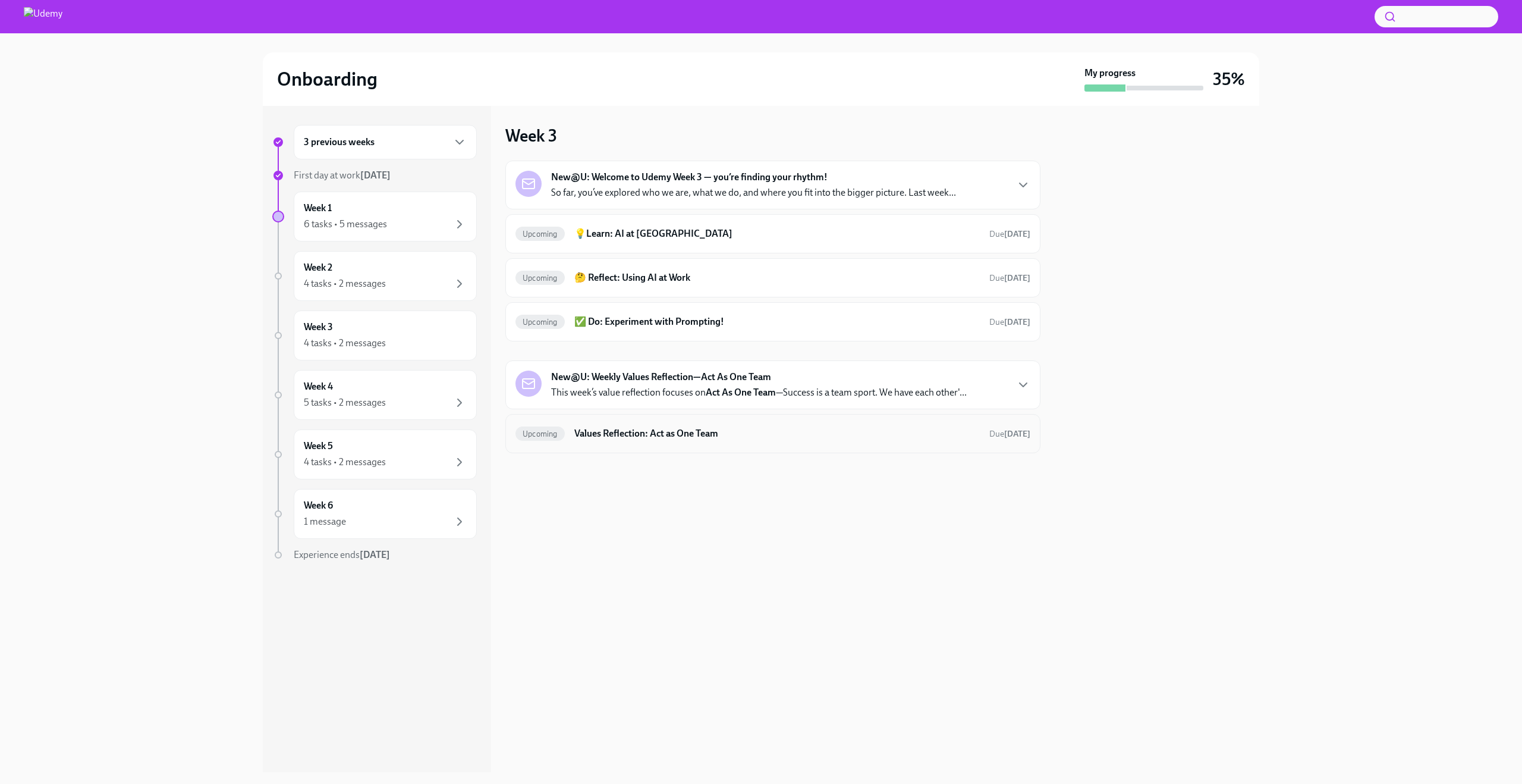
click at [867, 437] on h6 "Values Reflection: Act as One Team" at bounding box center [778, 433] width 406 height 13
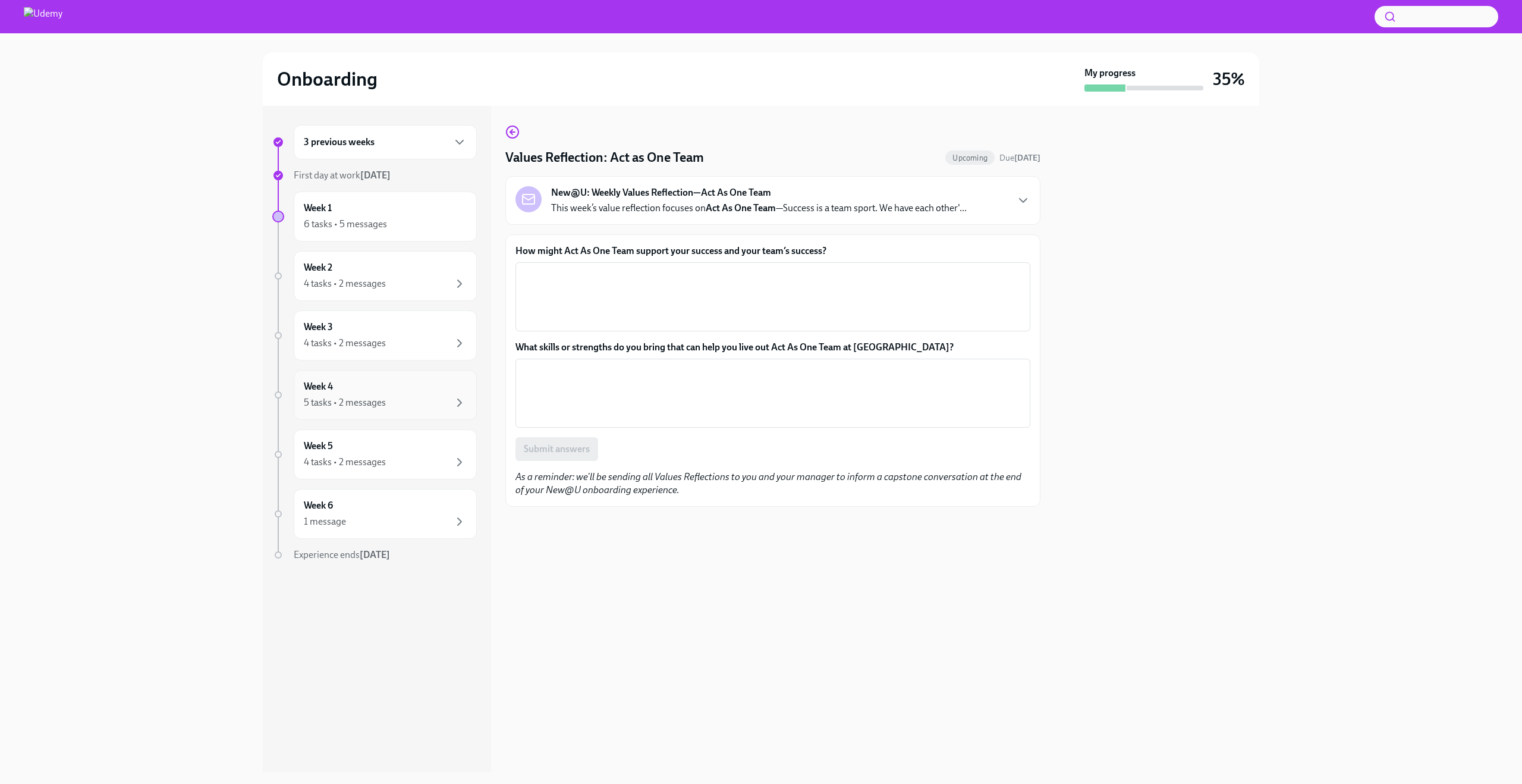
click at [393, 395] on div "5 tasks • 2 messages" at bounding box center [385, 402] width 163 height 14
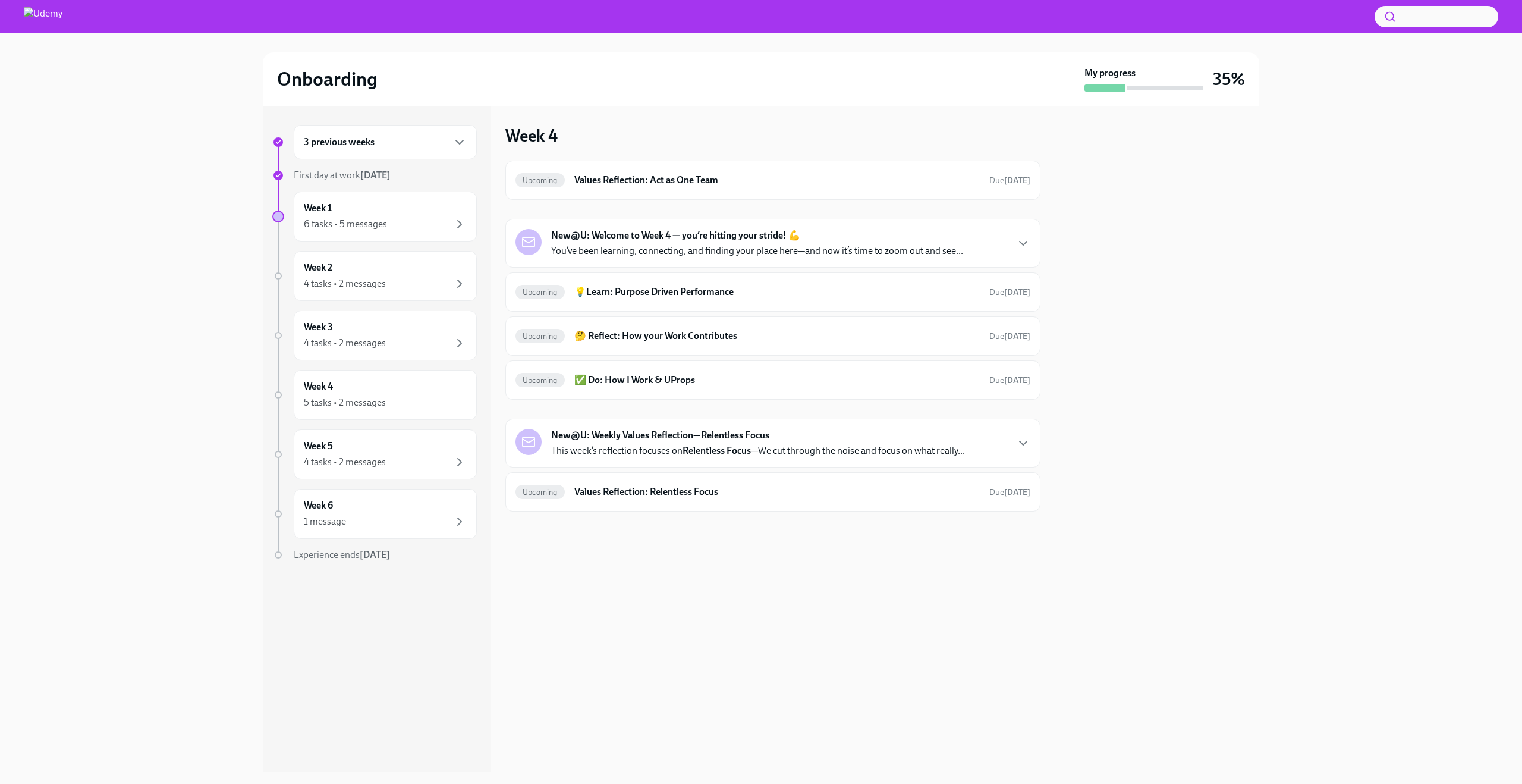
click at [393, 395] on div "5 tasks • 2 messages" at bounding box center [385, 402] width 163 height 14
click at [684, 495] on h6 "Values Reflection: Relentless Focus" at bounding box center [778, 492] width 406 height 13
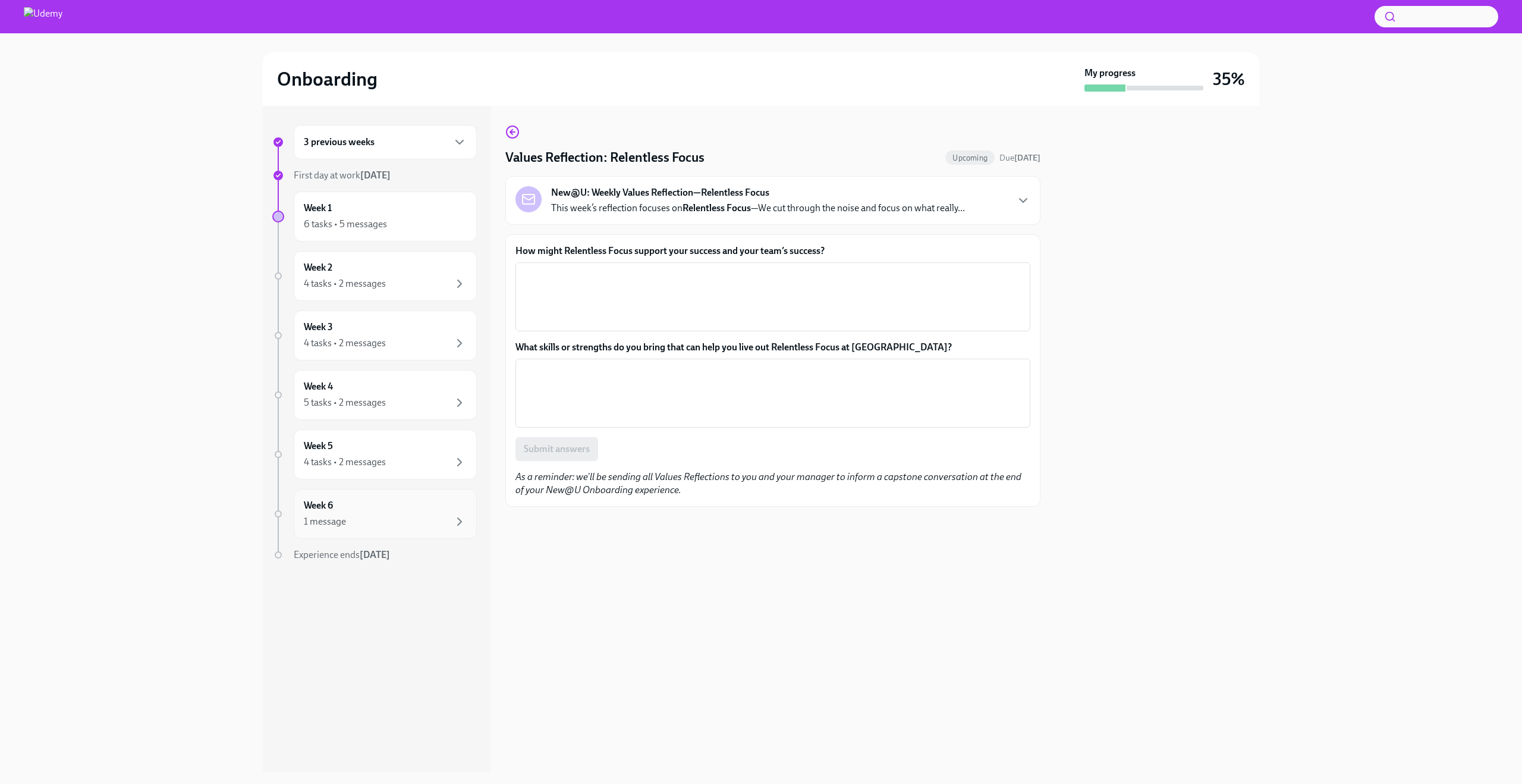
click at [360, 513] on div "Week 6 1 message" at bounding box center [385, 514] width 163 height 30
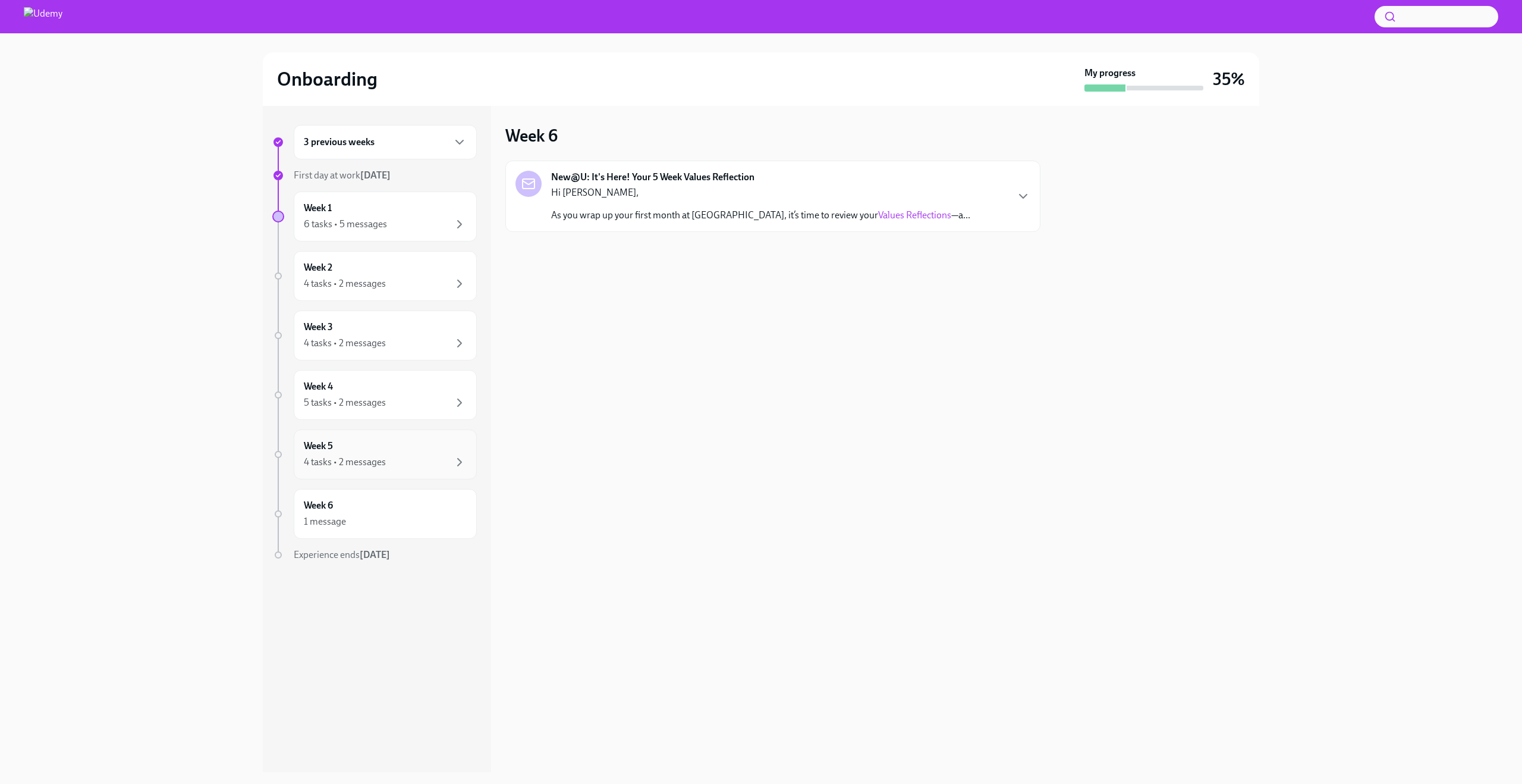
click at [373, 465] on div "4 tasks • 2 messages" at bounding box center [345, 462] width 82 height 13
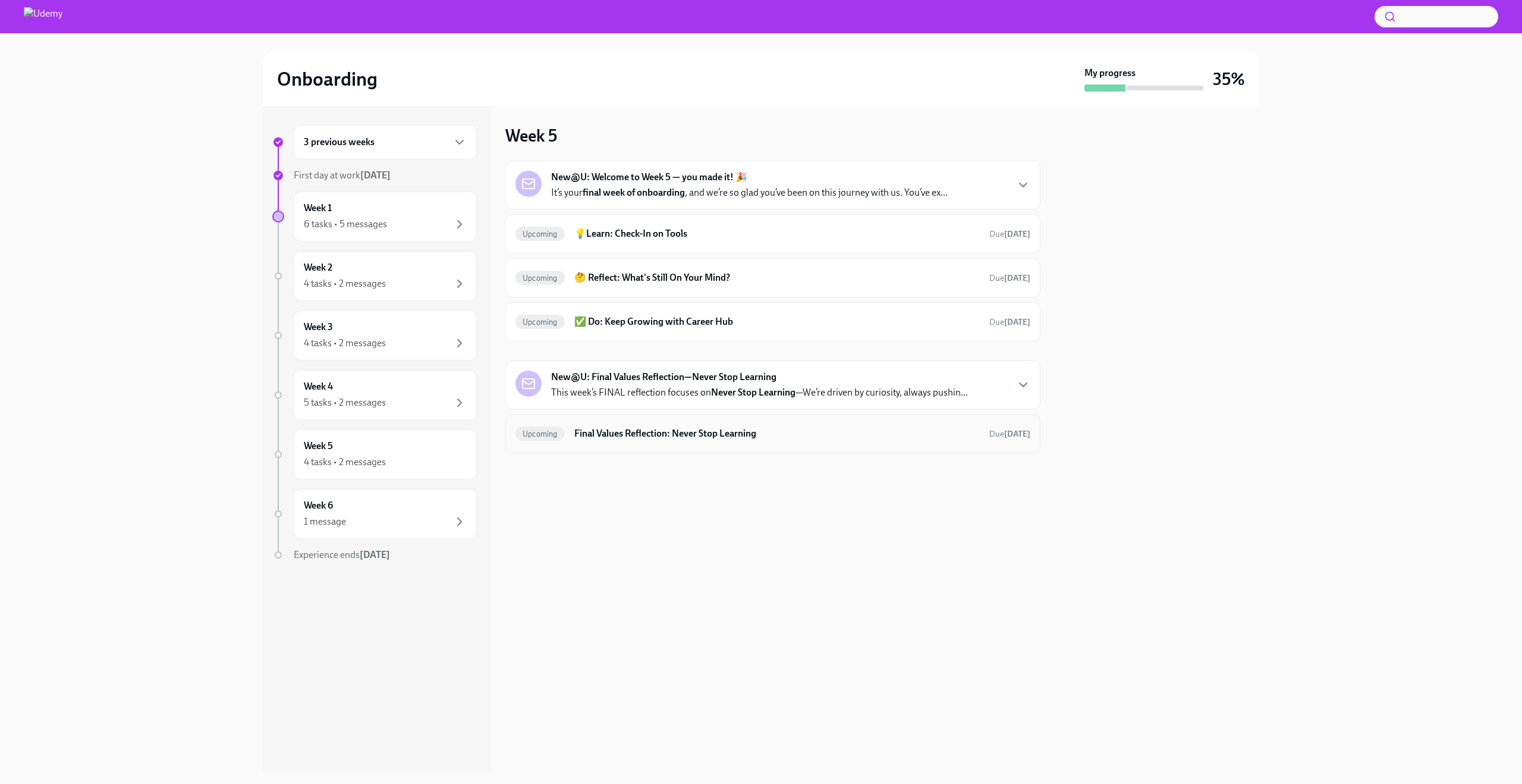
click at [630, 438] on h6 "Final Values Reflection: Never Stop Learning" at bounding box center [778, 433] width 406 height 13
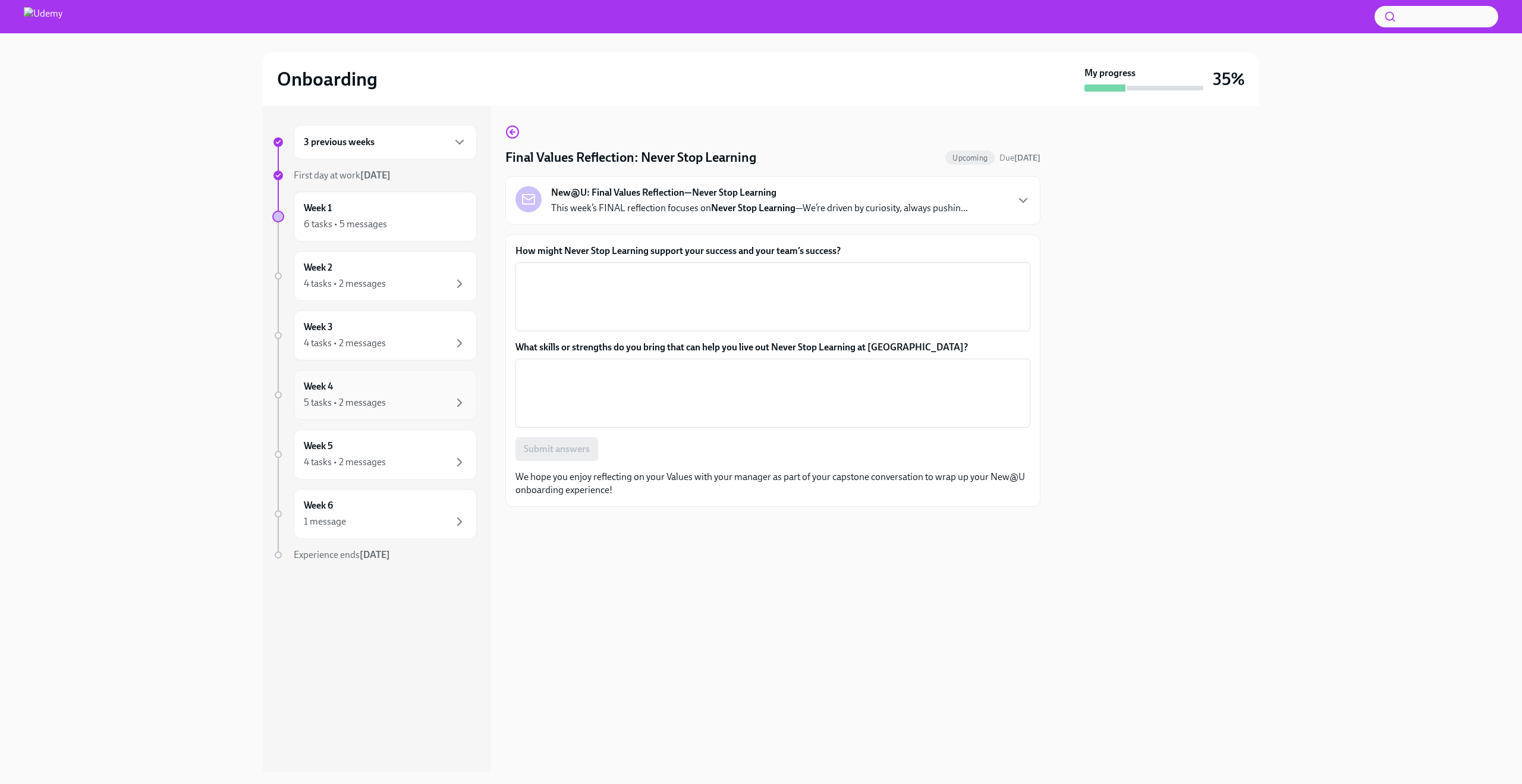
click at [376, 399] on div "5 tasks • 2 messages" at bounding box center [345, 402] width 82 height 13
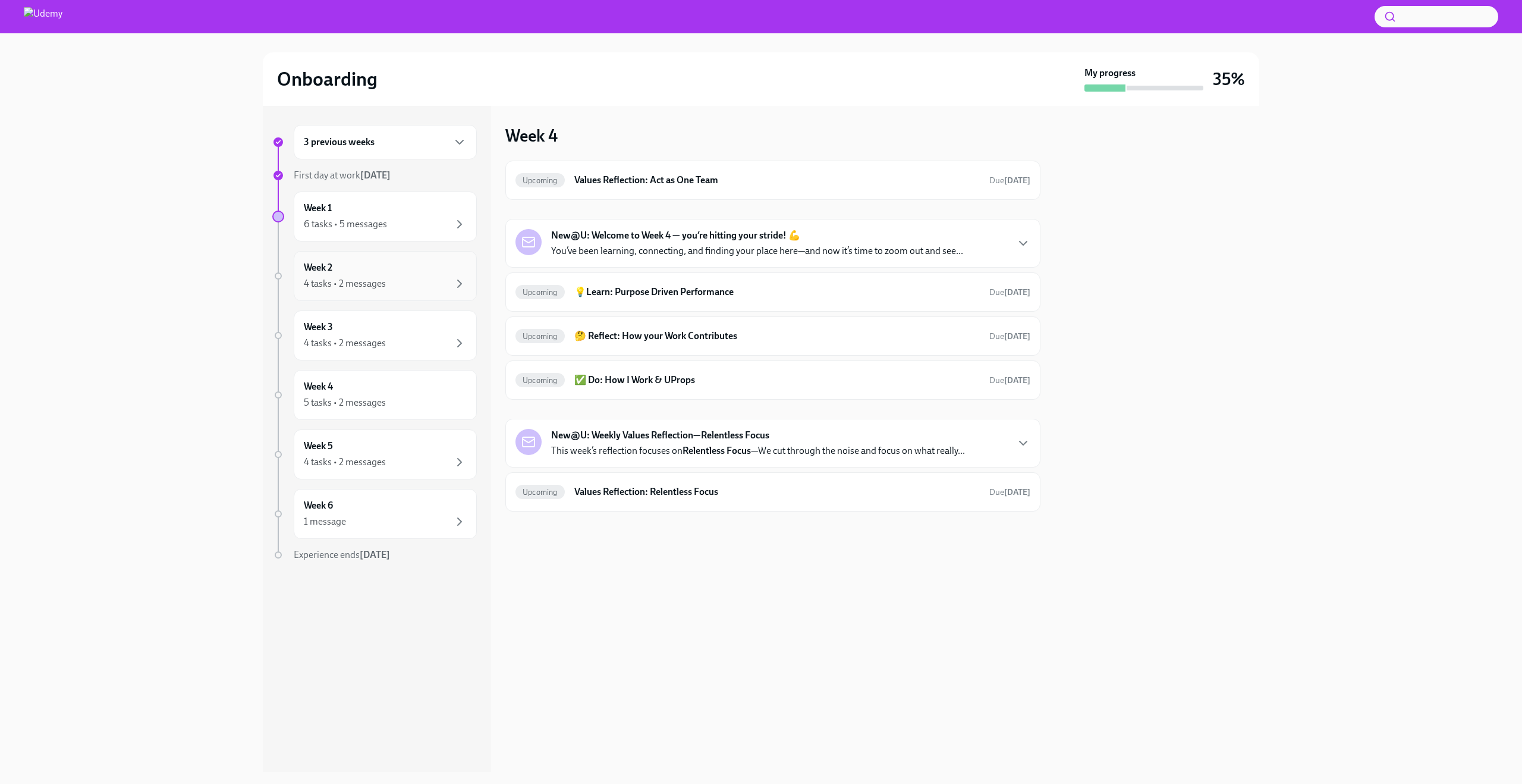
click at [373, 273] on div "Week 2 4 tasks • 2 messages" at bounding box center [385, 276] width 163 height 30
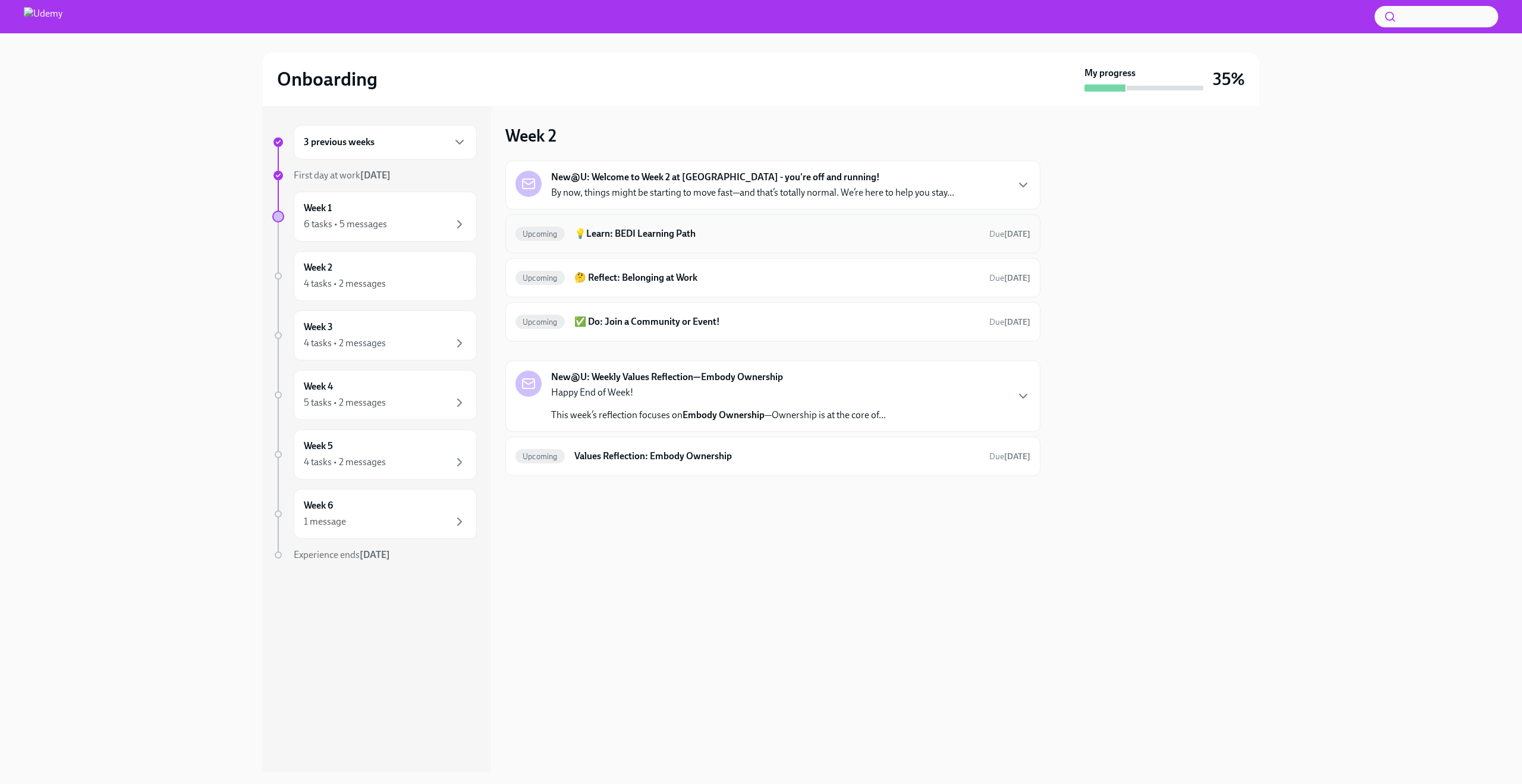
click at [689, 242] on div "Upcoming 💡Learn: BEDI Learning Path Due [DATE]" at bounding box center [773, 233] width 515 height 19
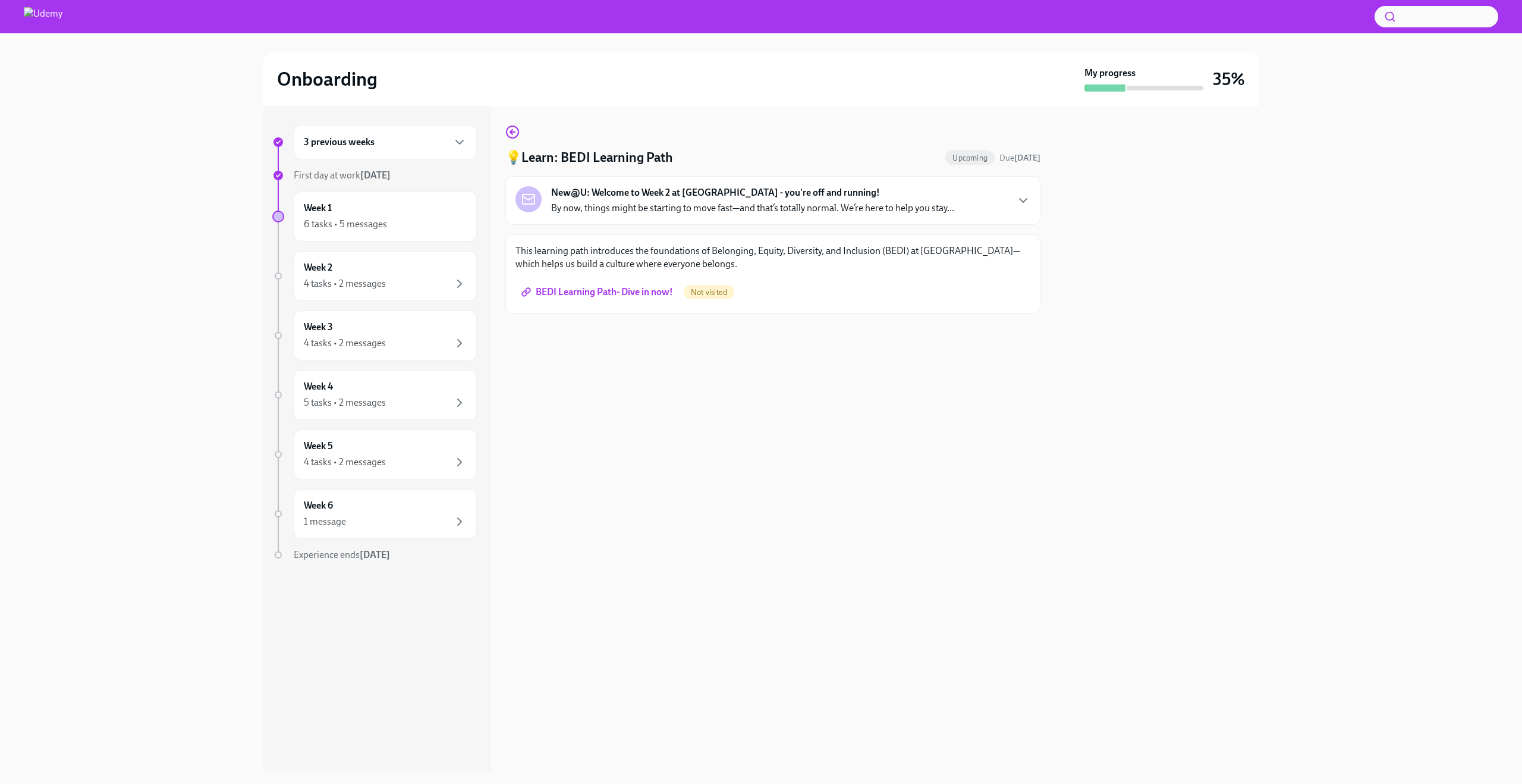
click at [625, 292] on span "BEDI Learning Path- Dive in now!" at bounding box center [599, 292] width 149 height 12
click at [514, 132] on icon "button" at bounding box center [512, 132] width 5 height 0
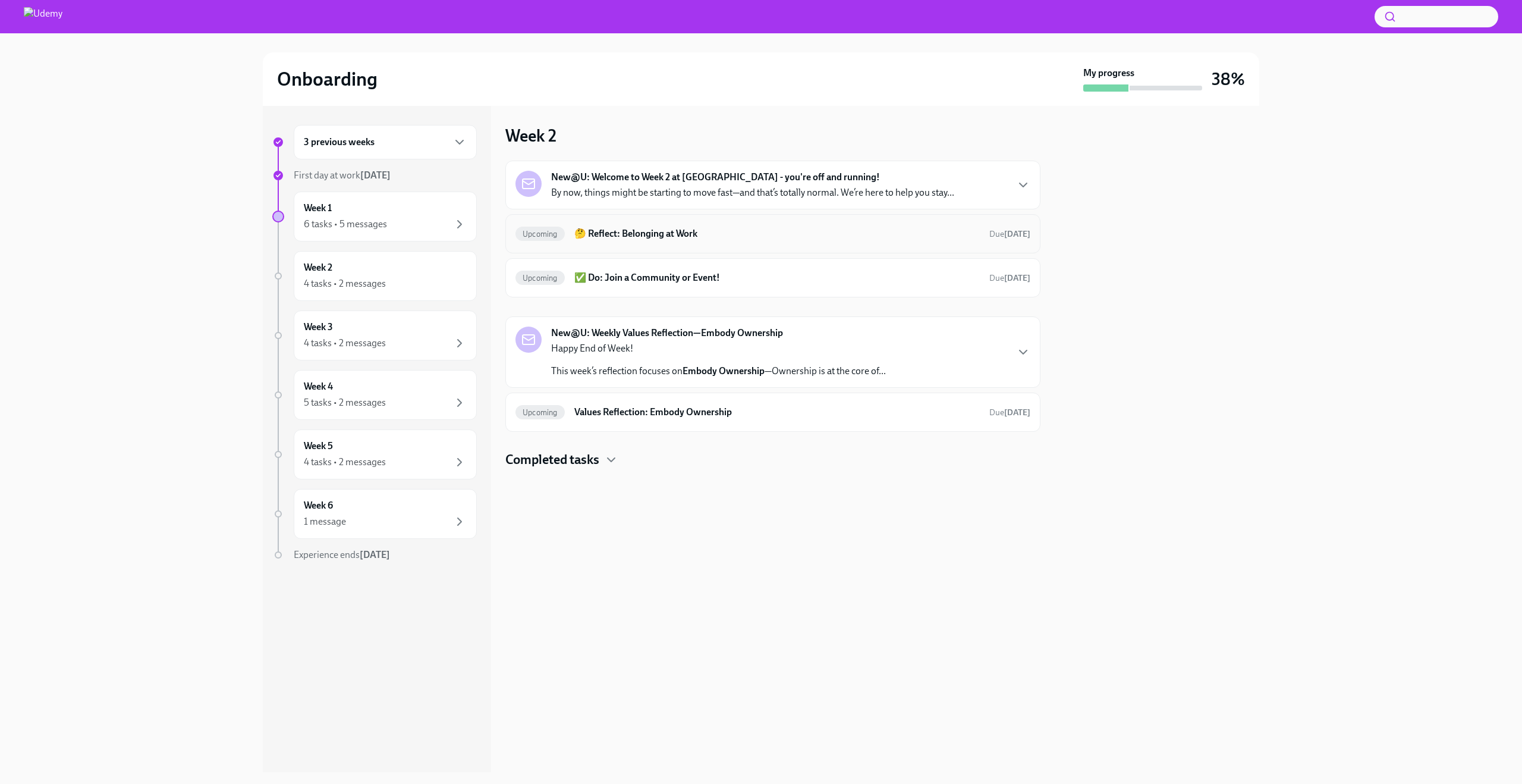
click at [708, 237] on h6 "🤔 Reflect: Belonging at Work" at bounding box center [778, 234] width 406 height 13
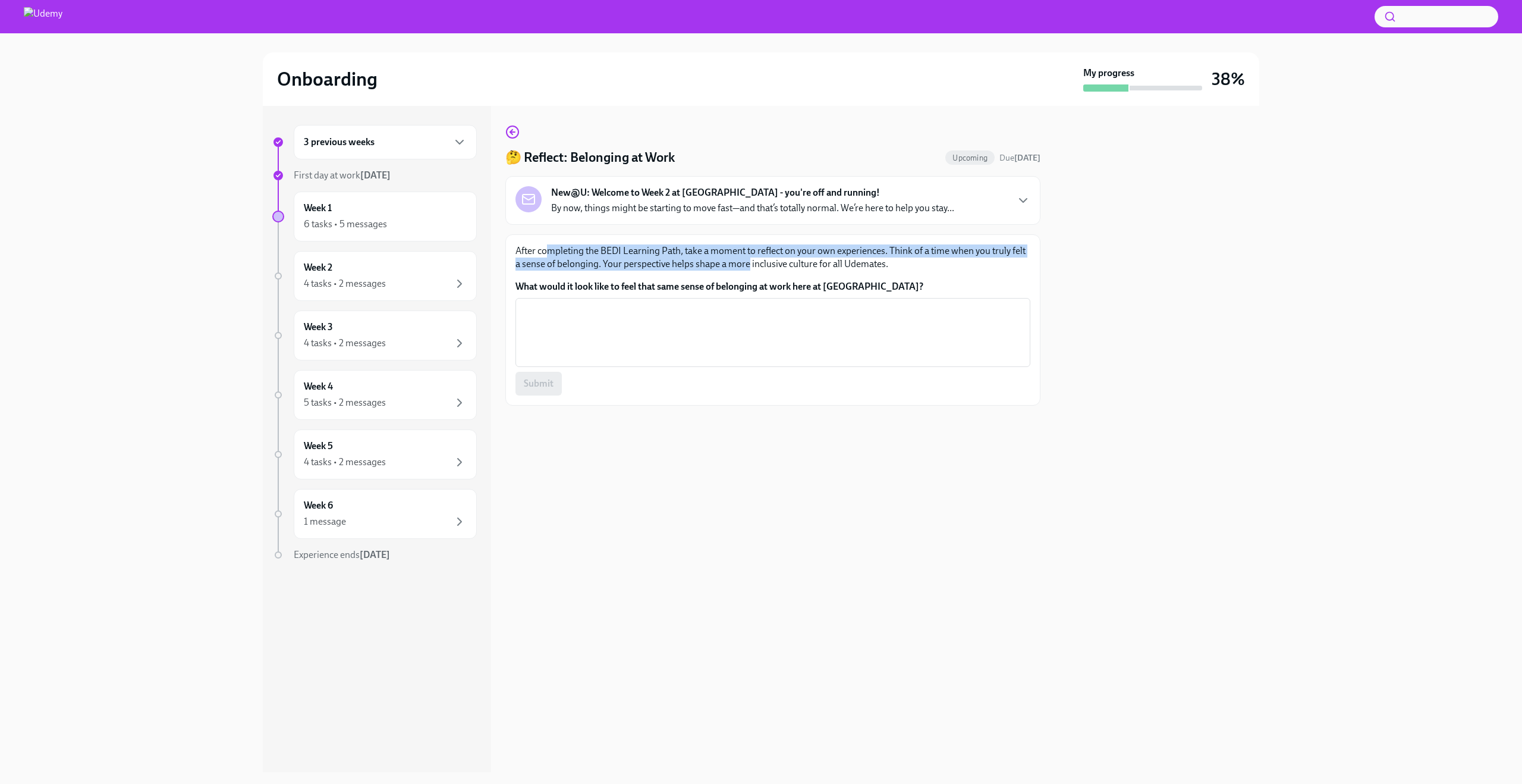
drag, startPoint x: 550, startPoint y: 253, endPoint x: 748, endPoint y: 270, distance: 198.7
click at [748, 270] on p "After completing the BEDI Learning Path, take a moment to reflect on your own e…" at bounding box center [773, 257] width 515 height 26
click at [697, 275] on div "After completing the BEDI Learning Path, take a moment to reflect on your own e…" at bounding box center [773, 319] width 515 height 151
click at [608, 336] on textarea "What would it look like to feel that same sense of belonging at work here at [G…" at bounding box center [773, 332] width 501 height 57
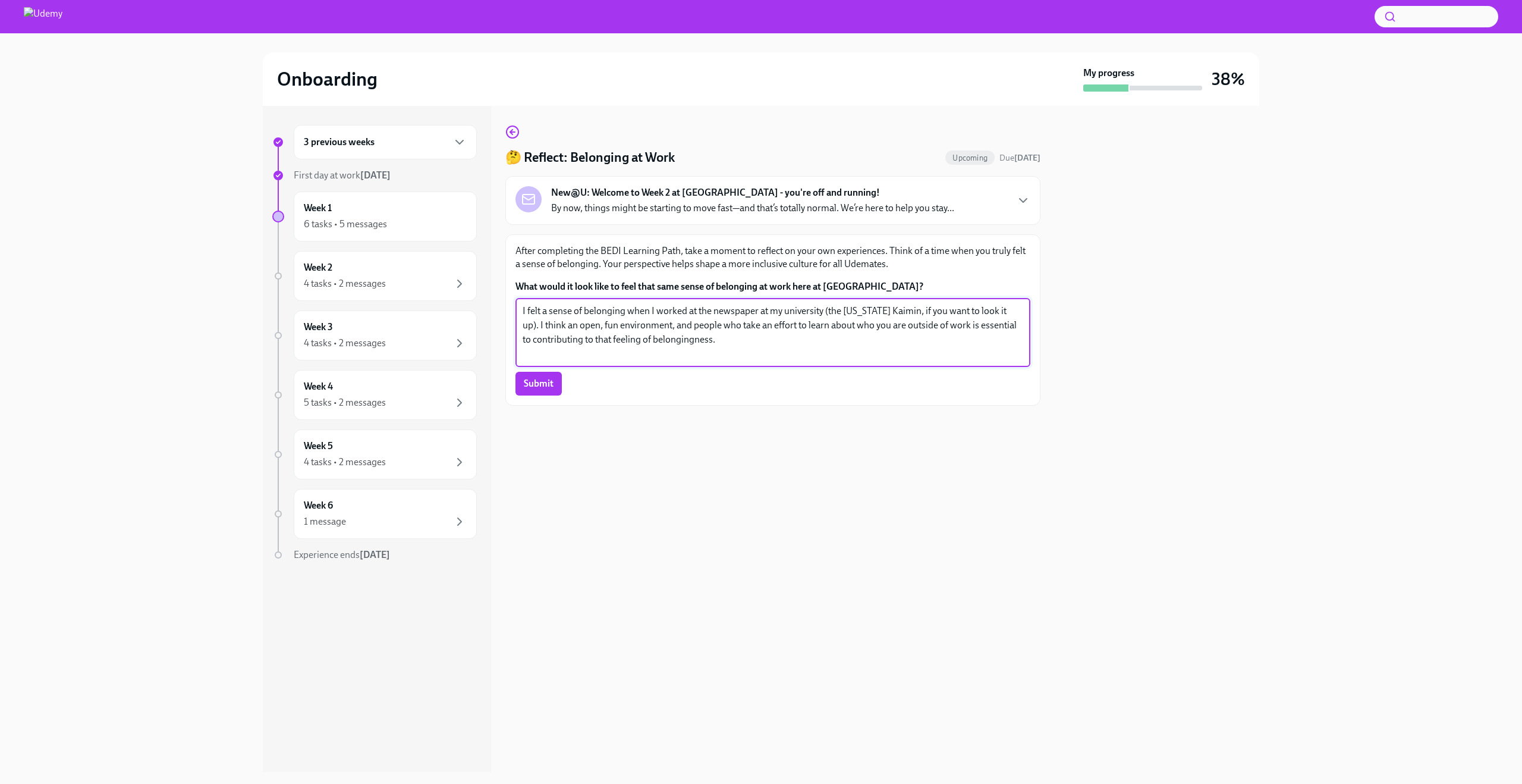
click at [1013, 314] on textarea "I felt a sense of belonging when I worked at the newspaper at my university (th…" at bounding box center [773, 332] width 501 height 57
type textarea "I think an open, fun environment, and people who take an effort to learn about …"
click at [533, 385] on span "Submit" at bounding box center [539, 384] width 30 height 12
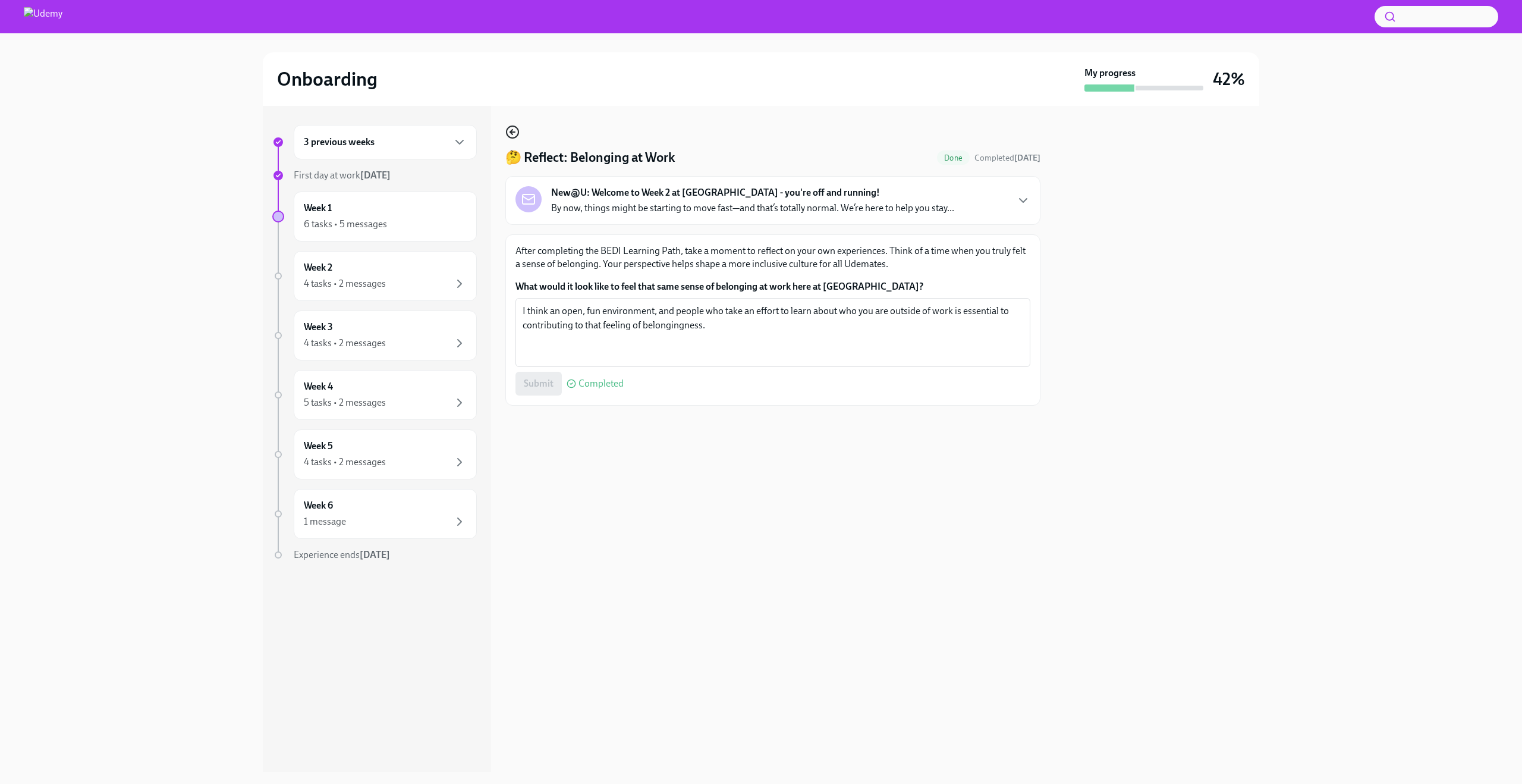
click at [514, 134] on icon "button" at bounding box center [513, 132] width 14 height 14
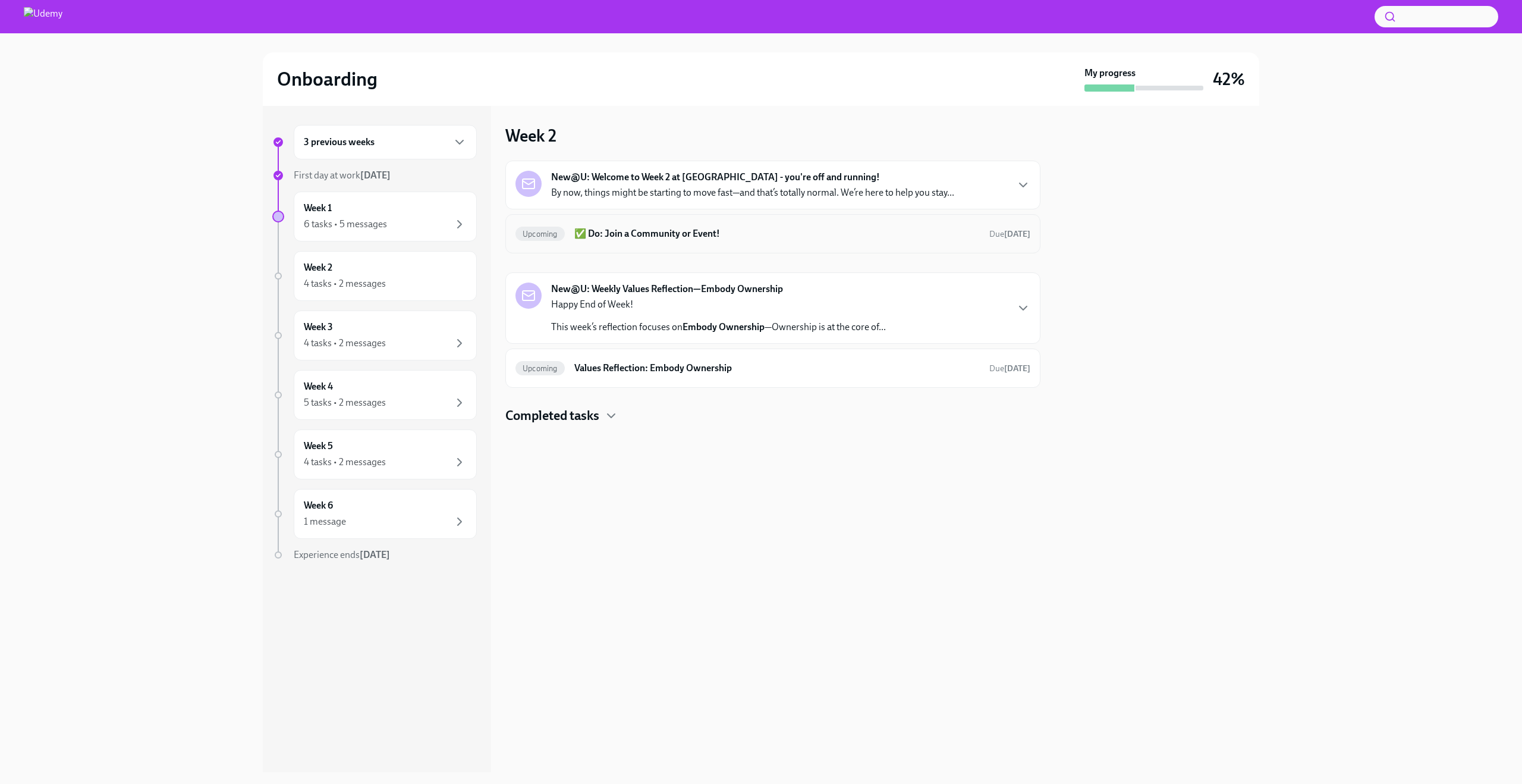
click at [812, 227] on h6 "✅ Do: Join a Community or Event!" at bounding box center [778, 234] width 406 height 13
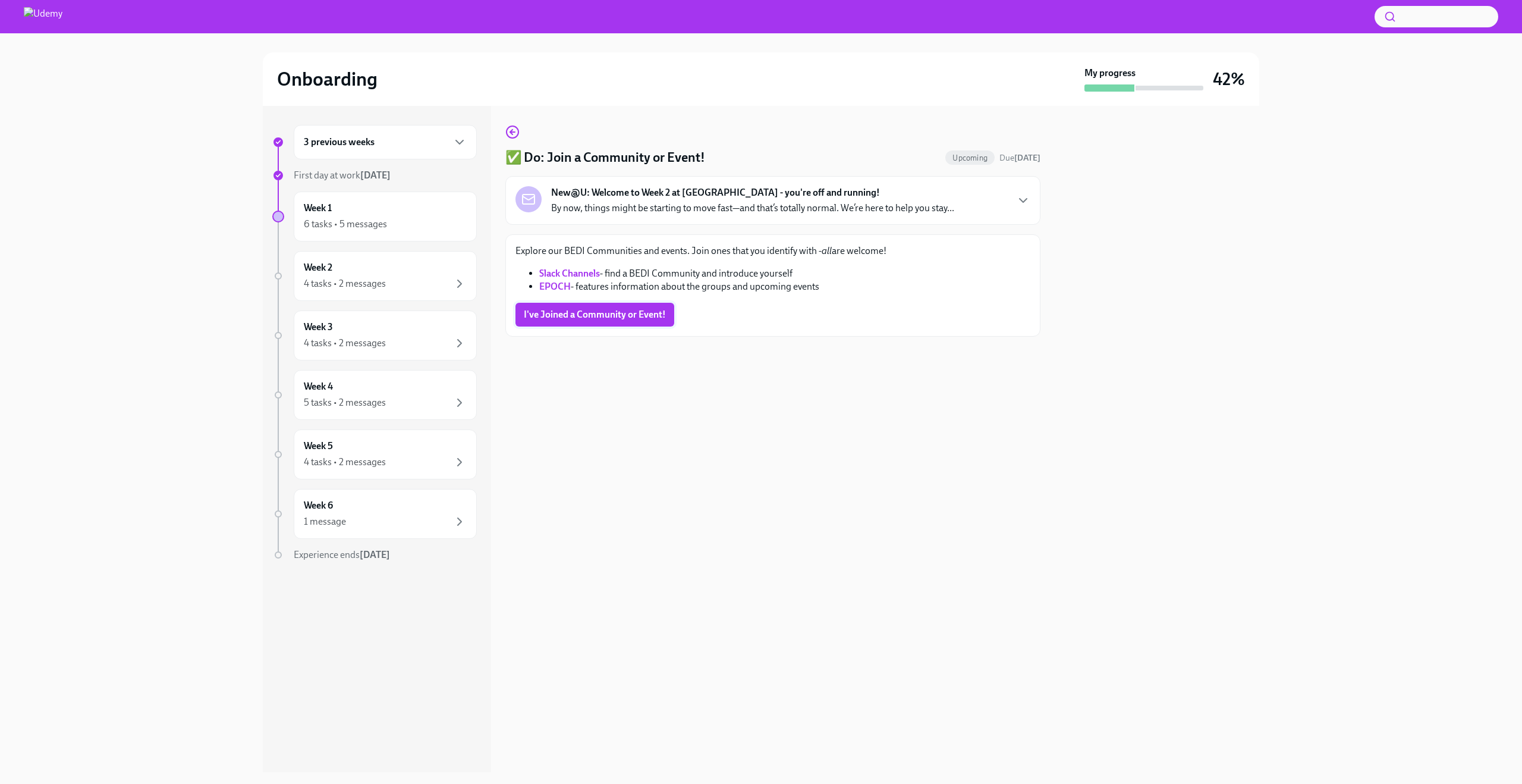
click at [625, 317] on span "I've Joined a Community or Event!" at bounding box center [595, 314] width 142 height 12
click at [515, 127] on circle "button" at bounding box center [513, 132] width 12 height 12
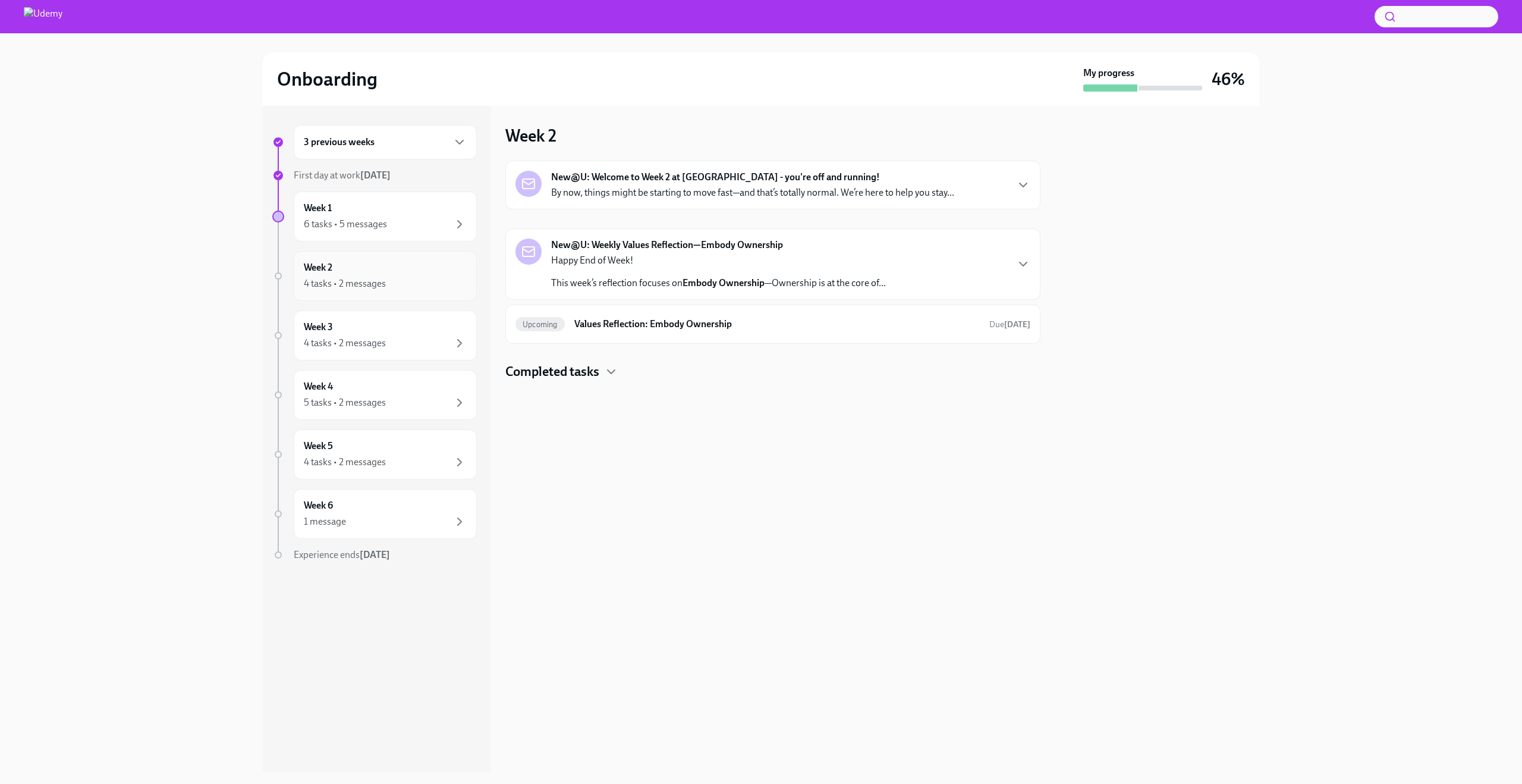
click at [362, 286] on div "4 tasks • 2 messages" at bounding box center [345, 284] width 82 height 13
click at [390, 338] on div "4 tasks • 2 messages" at bounding box center [385, 343] width 163 height 14
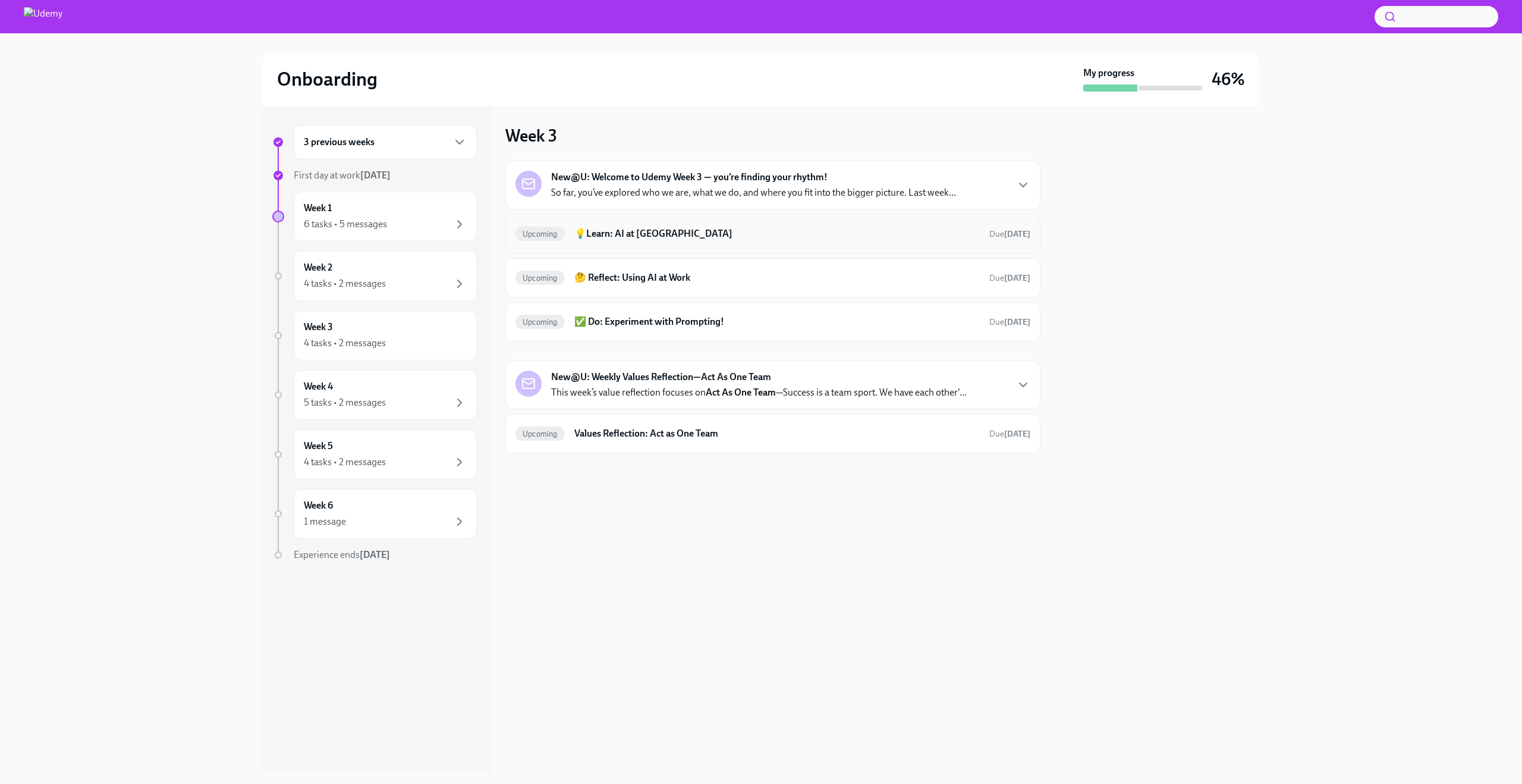
click at [721, 233] on h6 "💡Learn: AI at [GEOGRAPHIC_DATA]" at bounding box center [778, 234] width 406 height 13
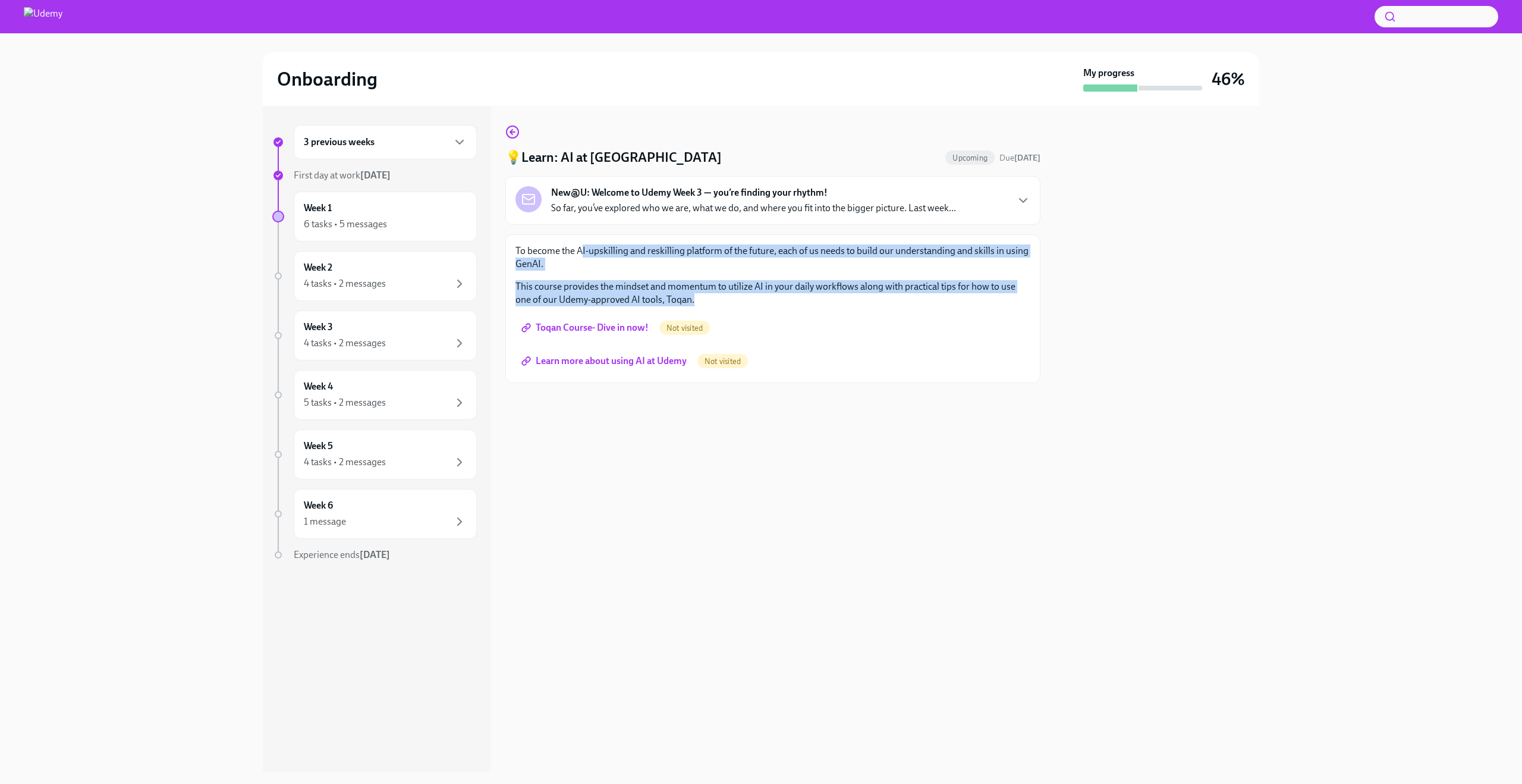
drag, startPoint x: 582, startPoint y: 251, endPoint x: 671, endPoint y: 309, distance: 106.2
click at [671, 309] on div "To become the AI-upskilling and reskilling platform of the future, each of us n…" at bounding box center [773, 308] width 515 height 128
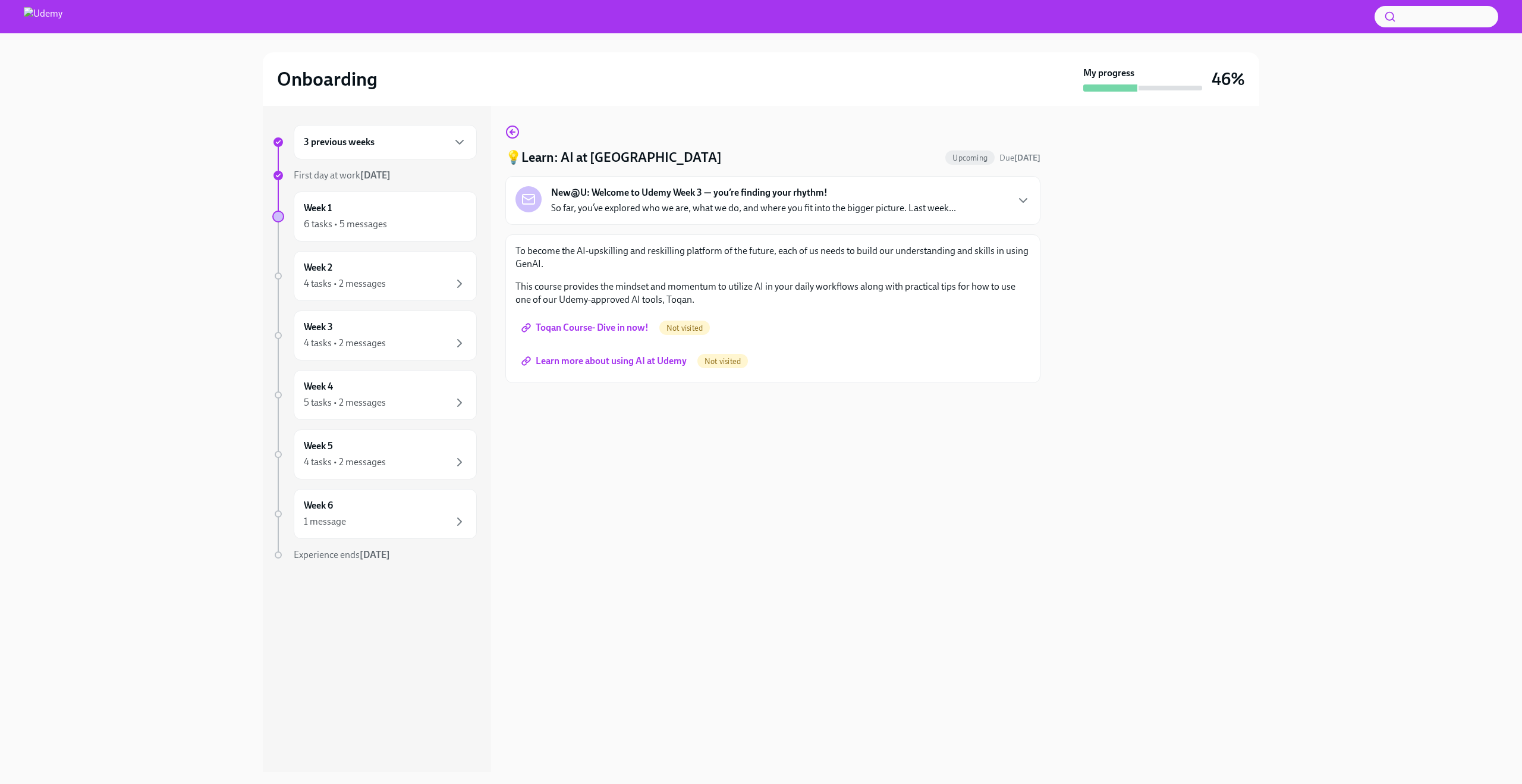
click at [750, 294] on p "This course provides the mindset and momentum to utilize AI in your daily workf…" at bounding box center [773, 293] width 515 height 26
click at [516, 126] on icon "button" at bounding box center [513, 132] width 14 height 14
